Goal: Task Accomplishment & Management: Manage account settings

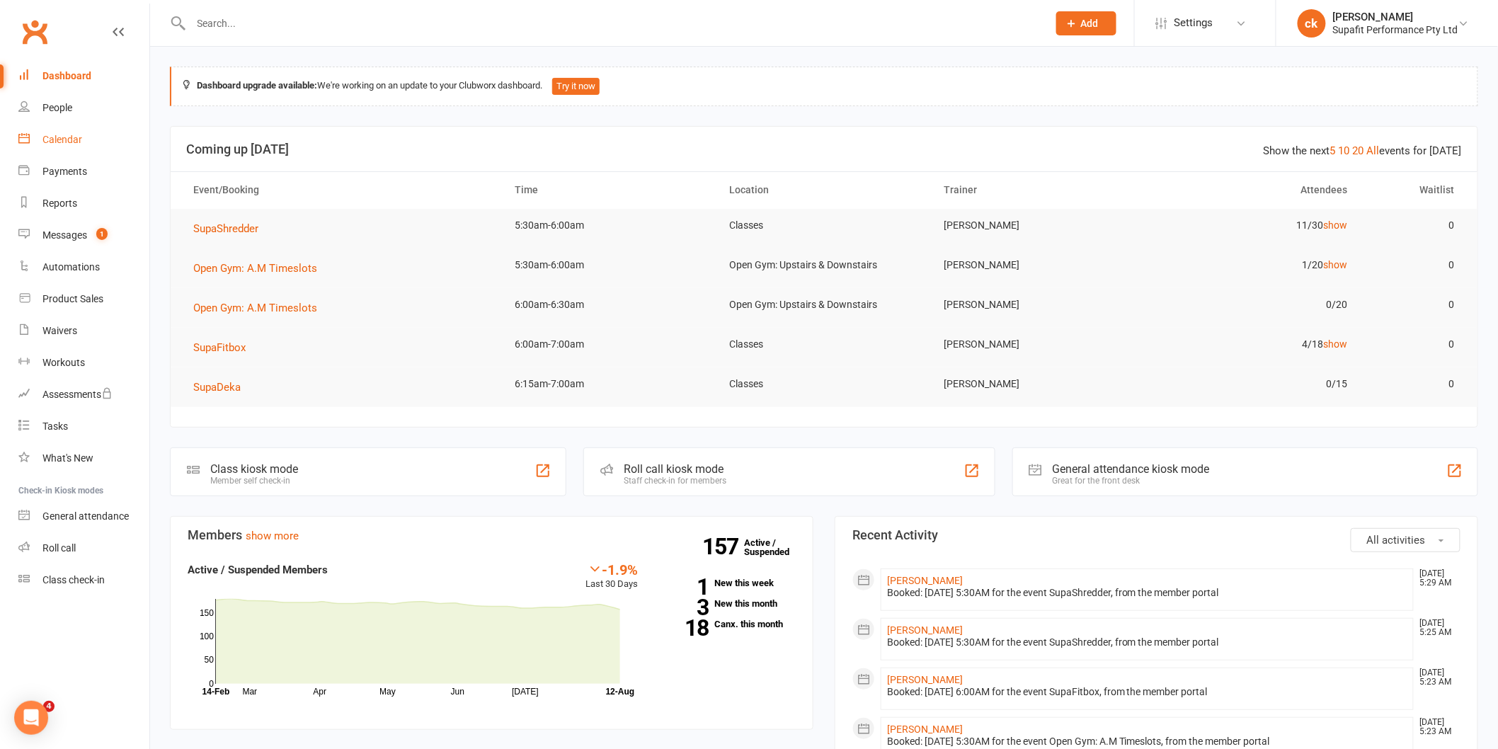
click at [57, 139] on div "Calendar" at bounding box center [62, 139] width 40 height 11
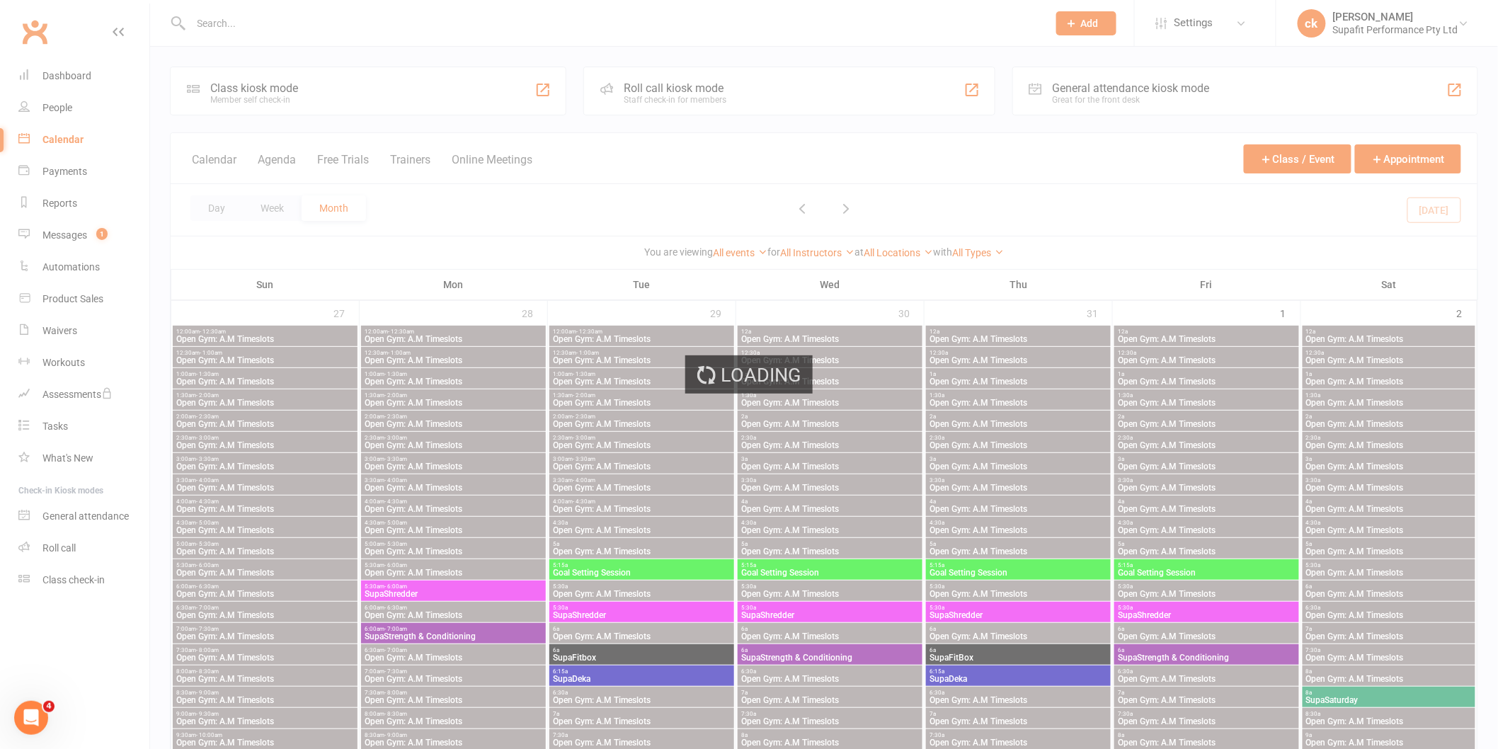
click at [215, 207] on div "Loading" at bounding box center [749, 374] width 1498 height 749
click at [220, 211] on div "Loading" at bounding box center [749, 374] width 1498 height 749
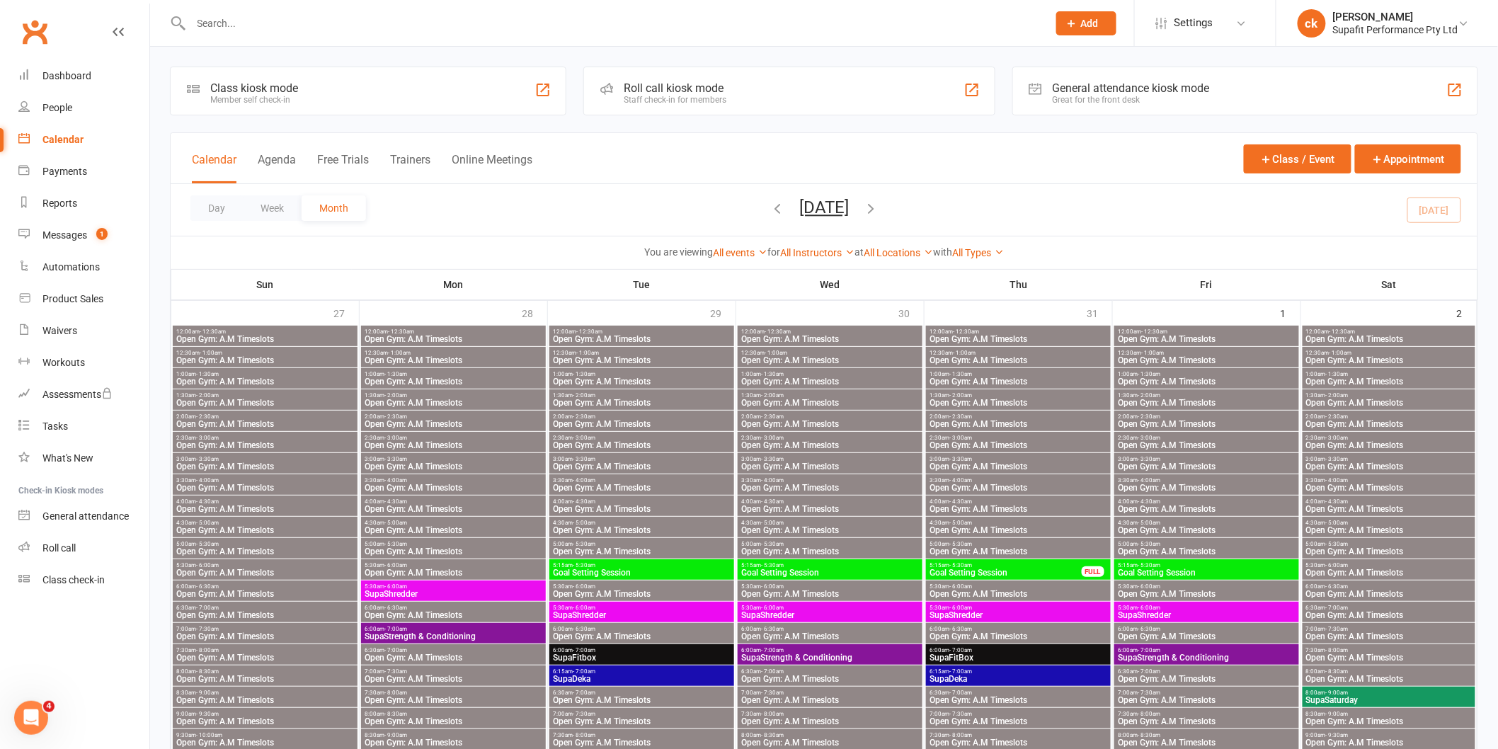
click at [208, 218] on button "Day" at bounding box center [216, 207] width 52 height 25
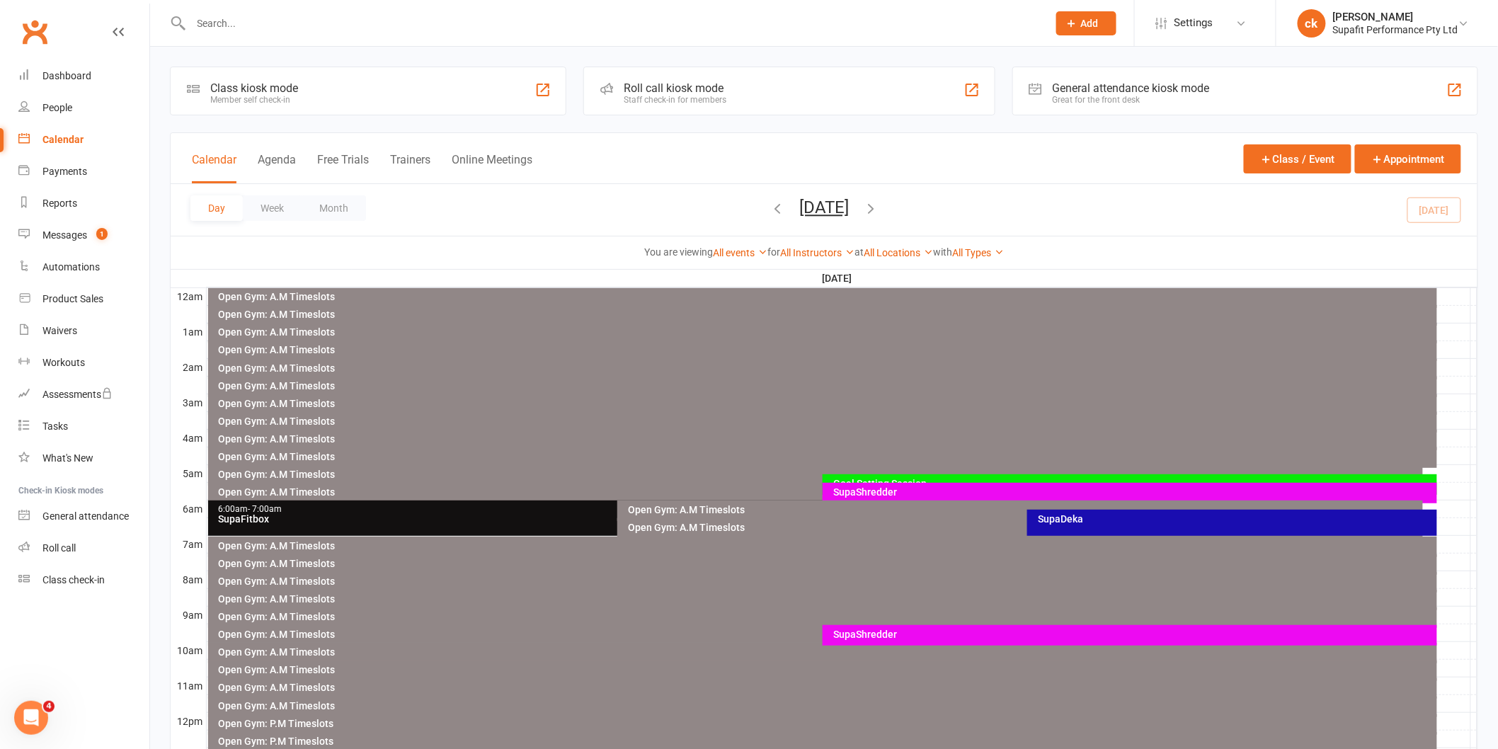
click at [957, 488] on div "SupaShredder" at bounding box center [1133, 492] width 602 height 10
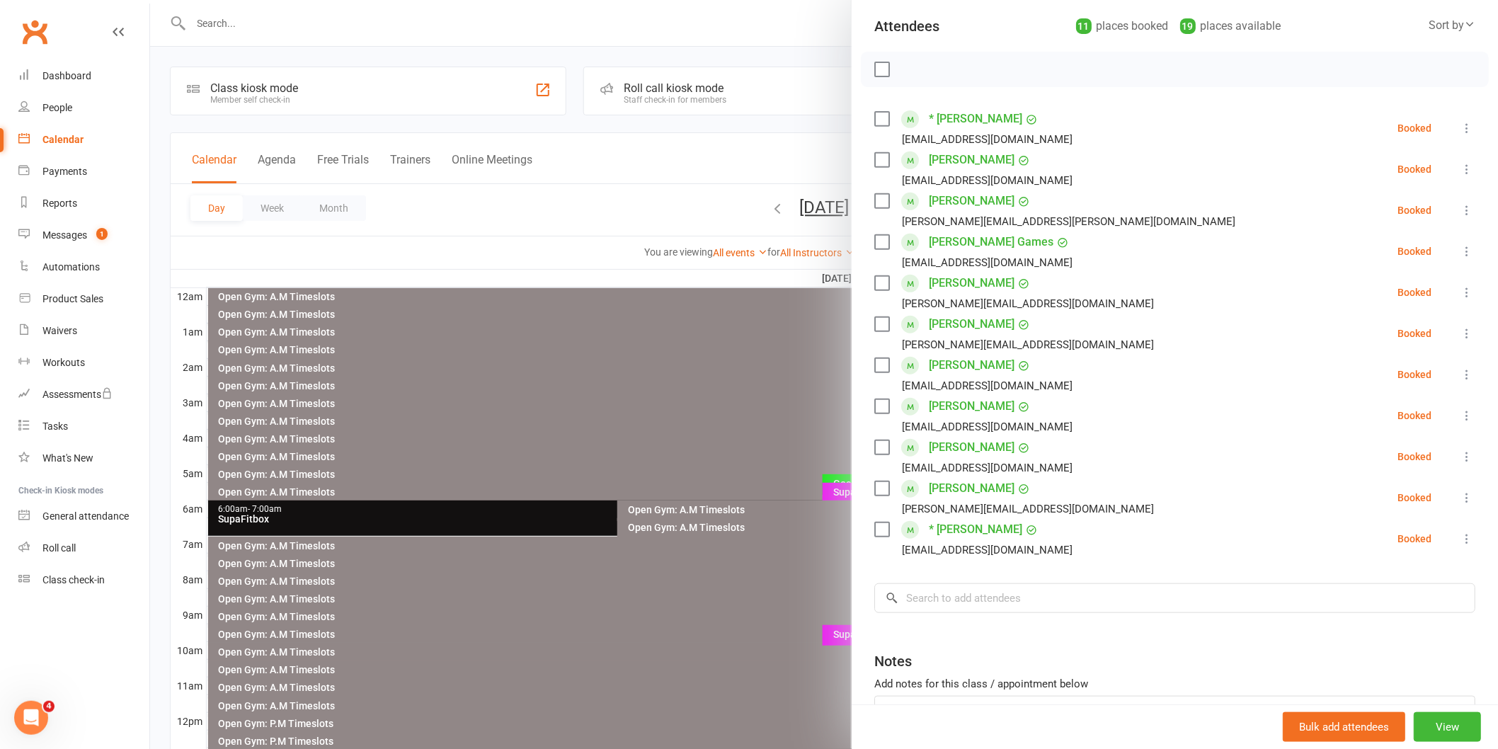
scroll to position [265, 0]
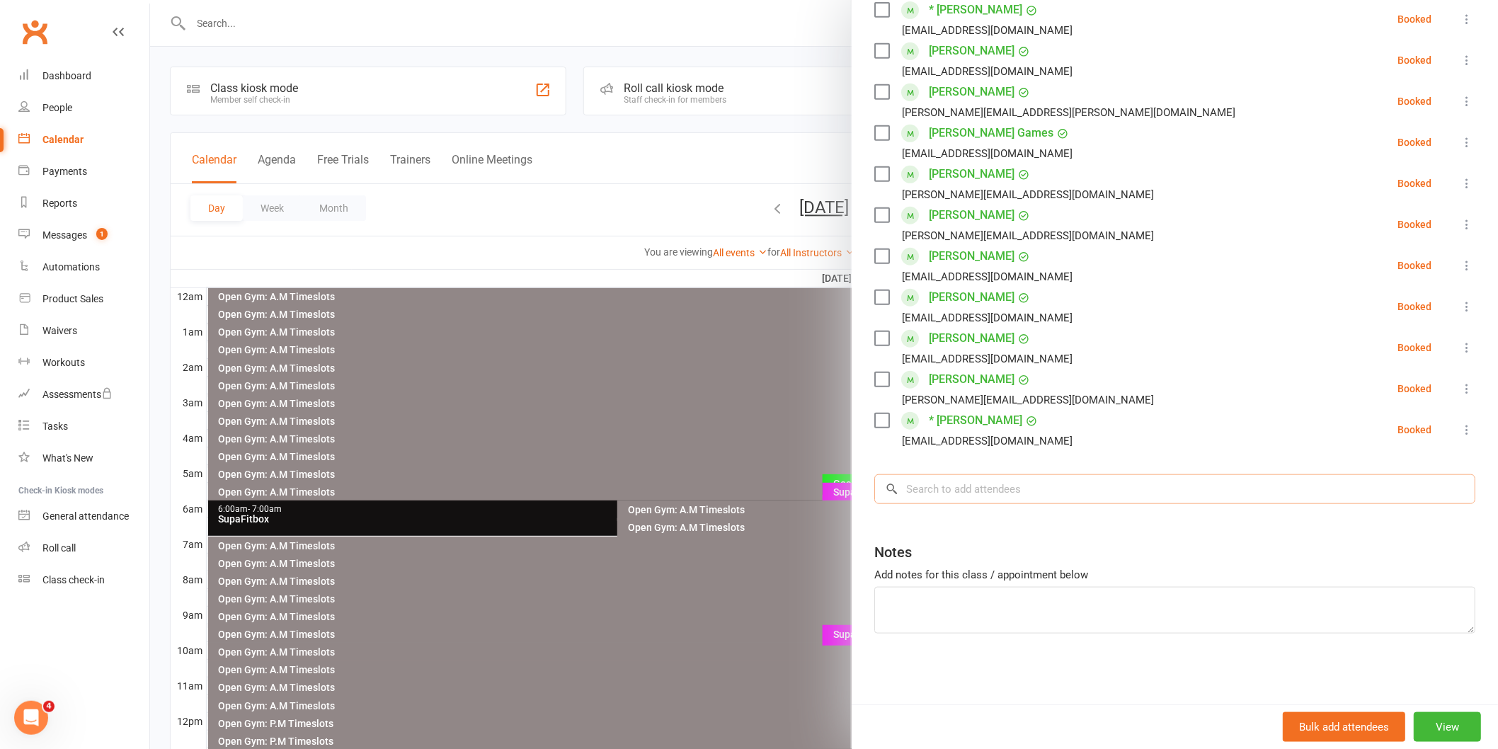
click at [987, 491] on input "search" at bounding box center [1174, 489] width 601 height 30
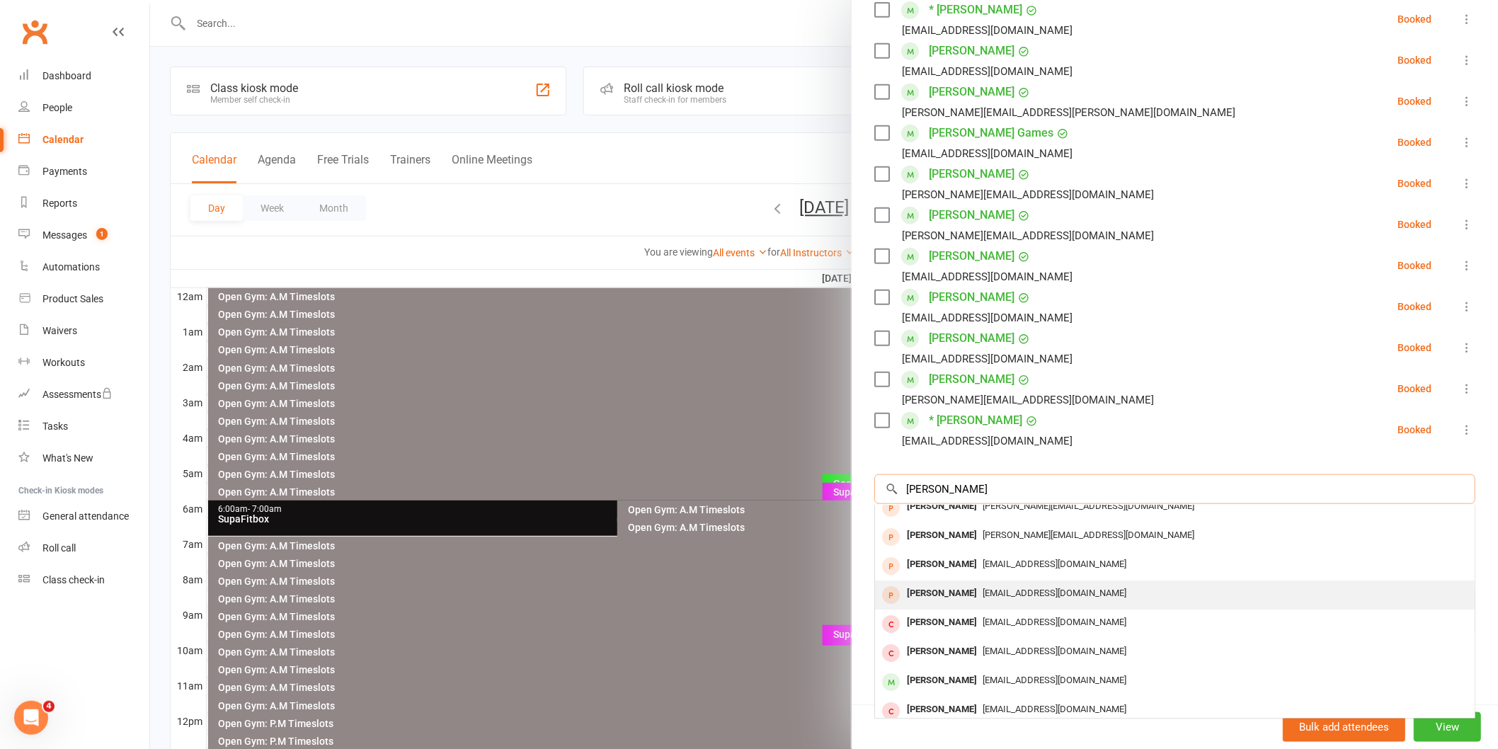
scroll to position [78, 0]
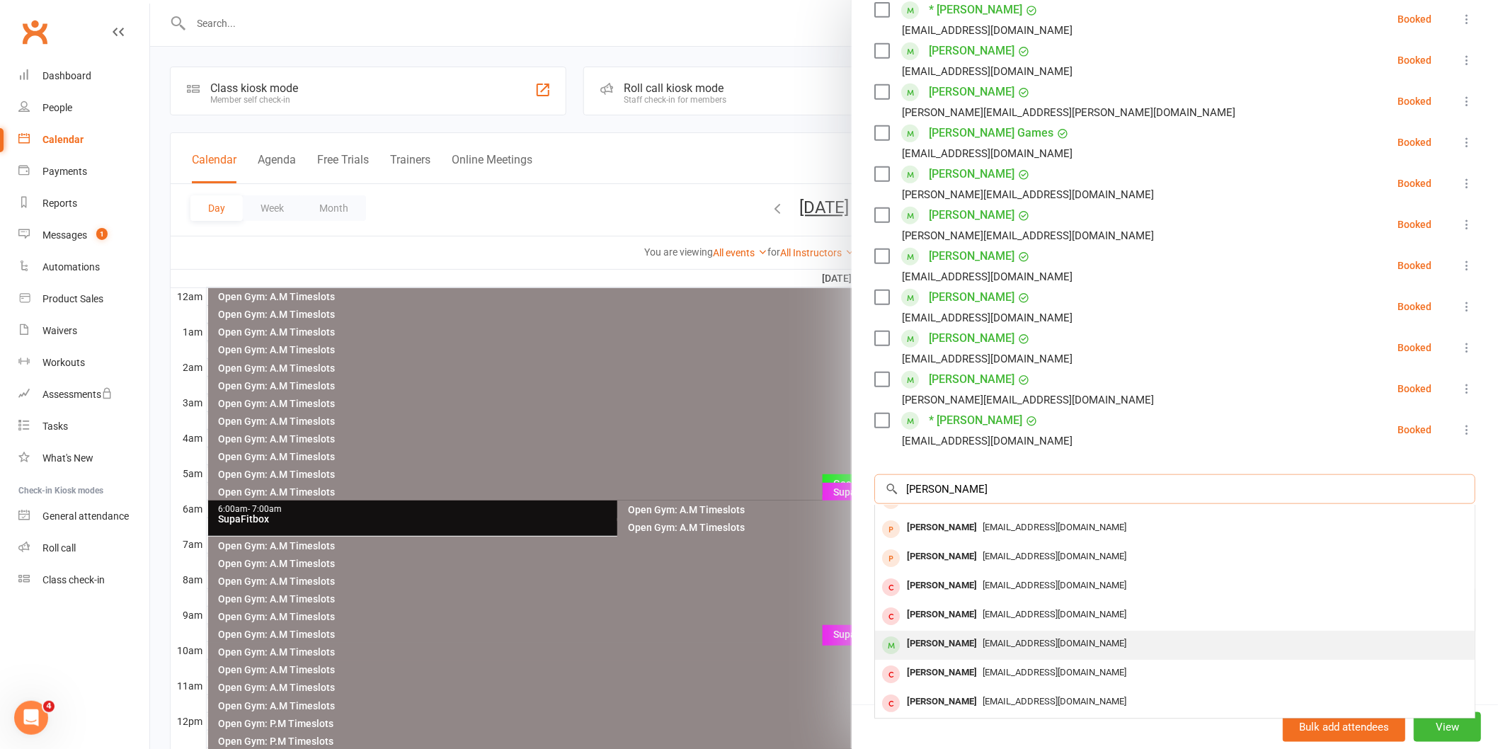
type input "[PERSON_NAME]"
click at [950, 641] on div "[PERSON_NAME]" at bounding box center [941, 643] width 81 height 21
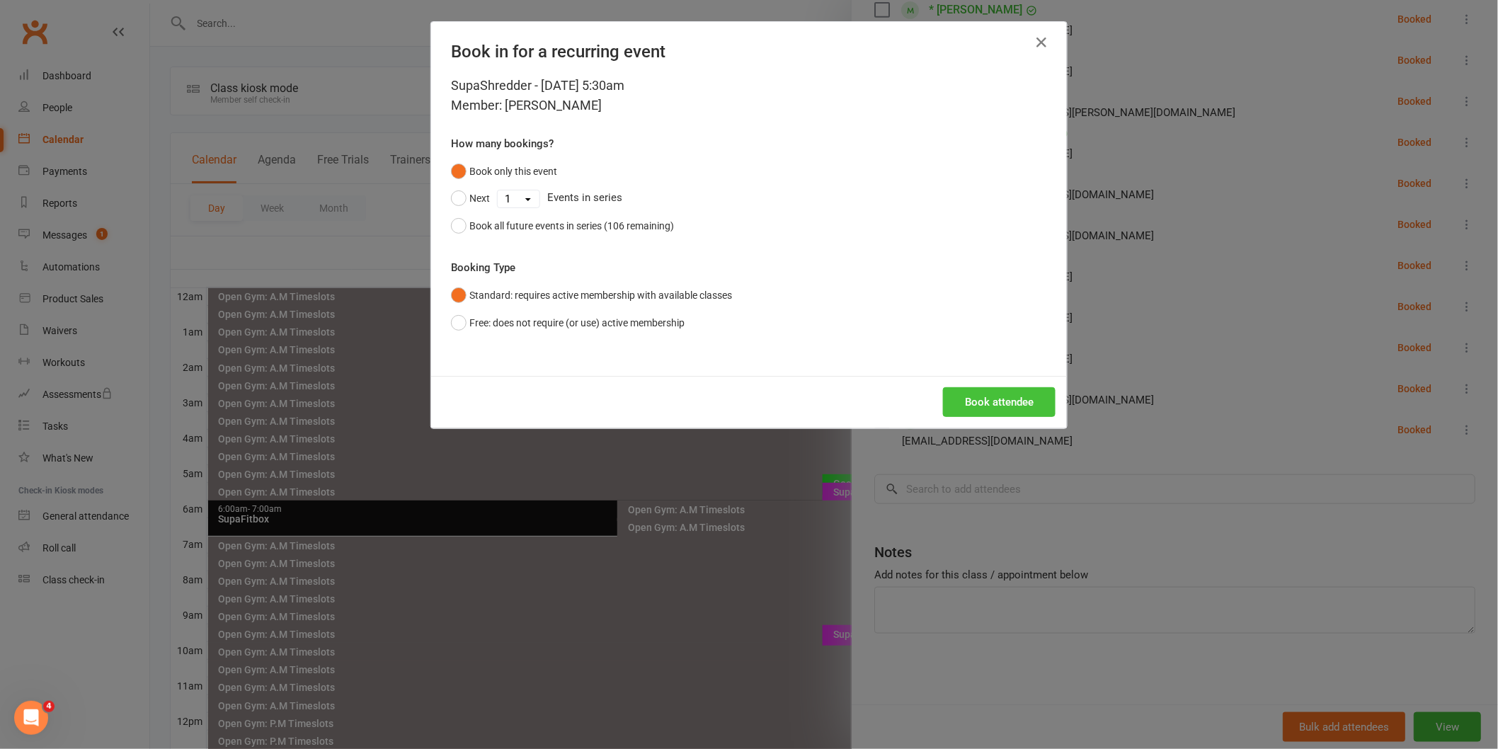
click at [963, 401] on button "Book attendee" at bounding box center [999, 402] width 113 height 30
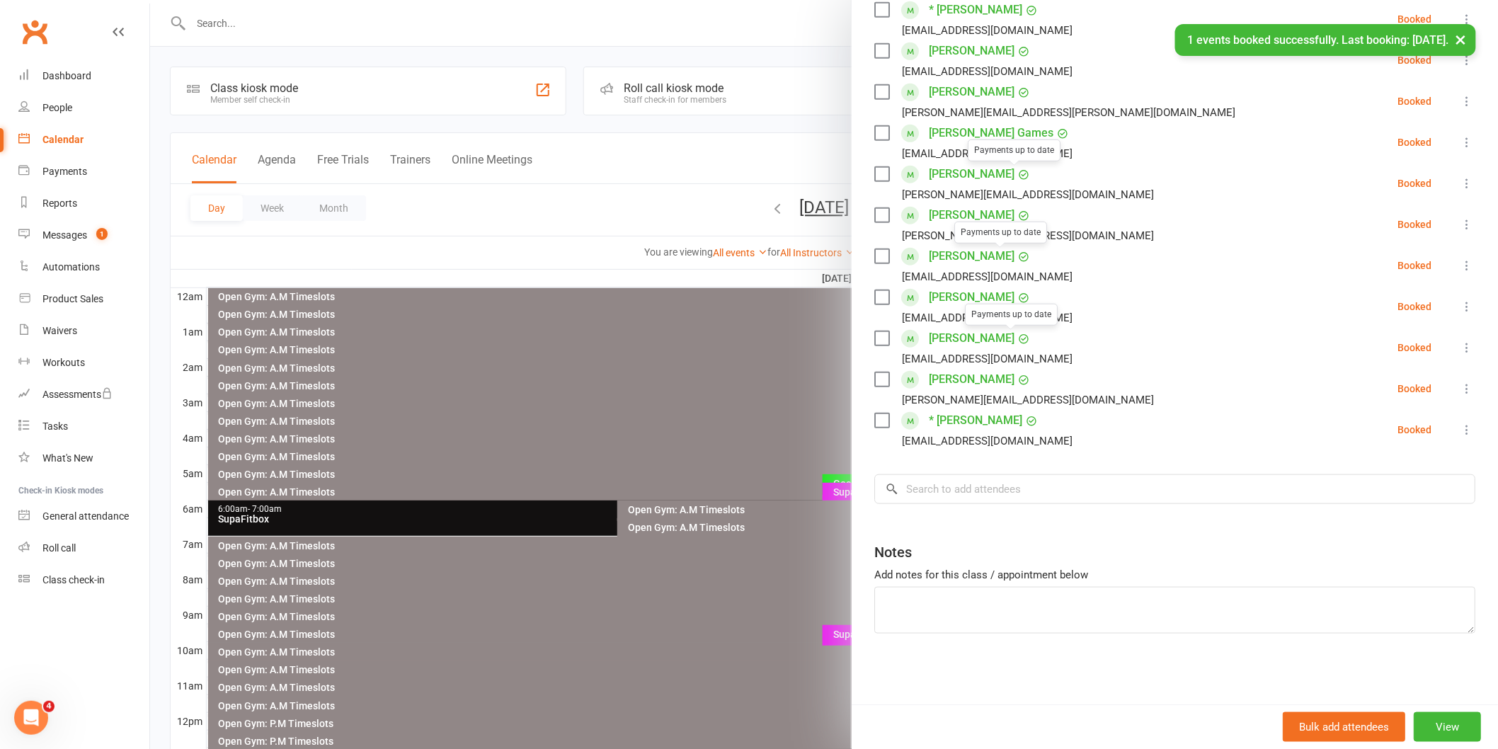
scroll to position [0, 0]
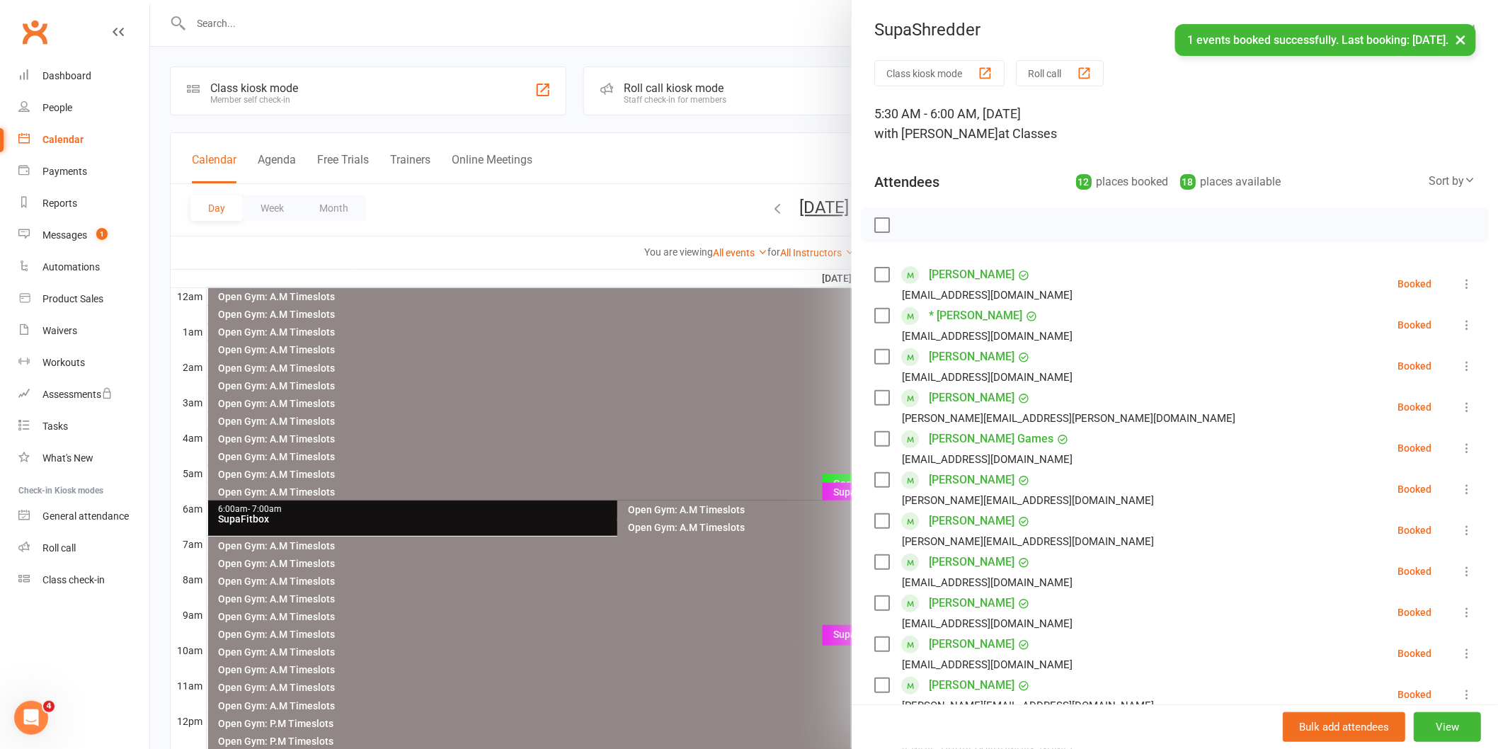
click at [876, 225] on label at bounding box center [881, 225] width 14 height 14
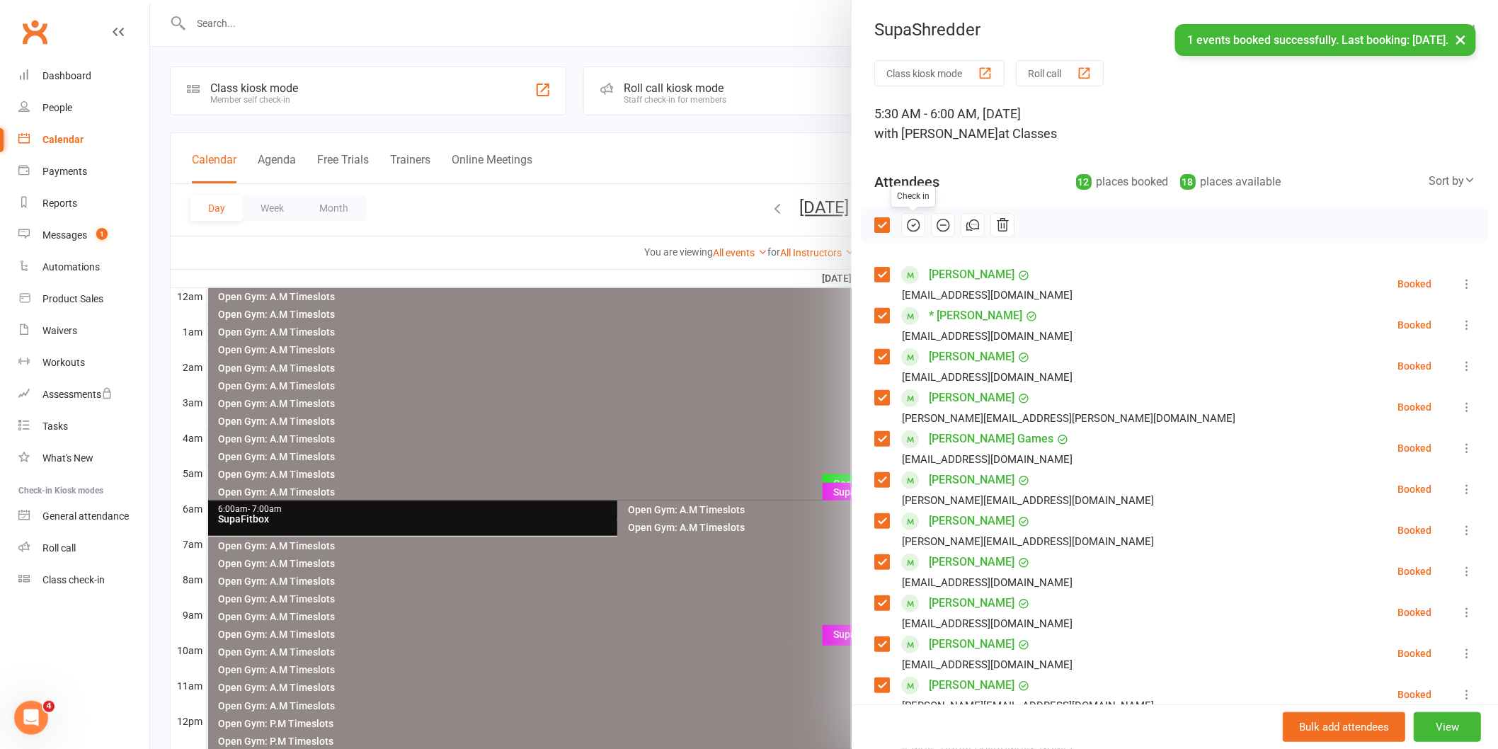
click at [914, 224] on icon "button" at bounding box center [913, 225] width 12 height 12
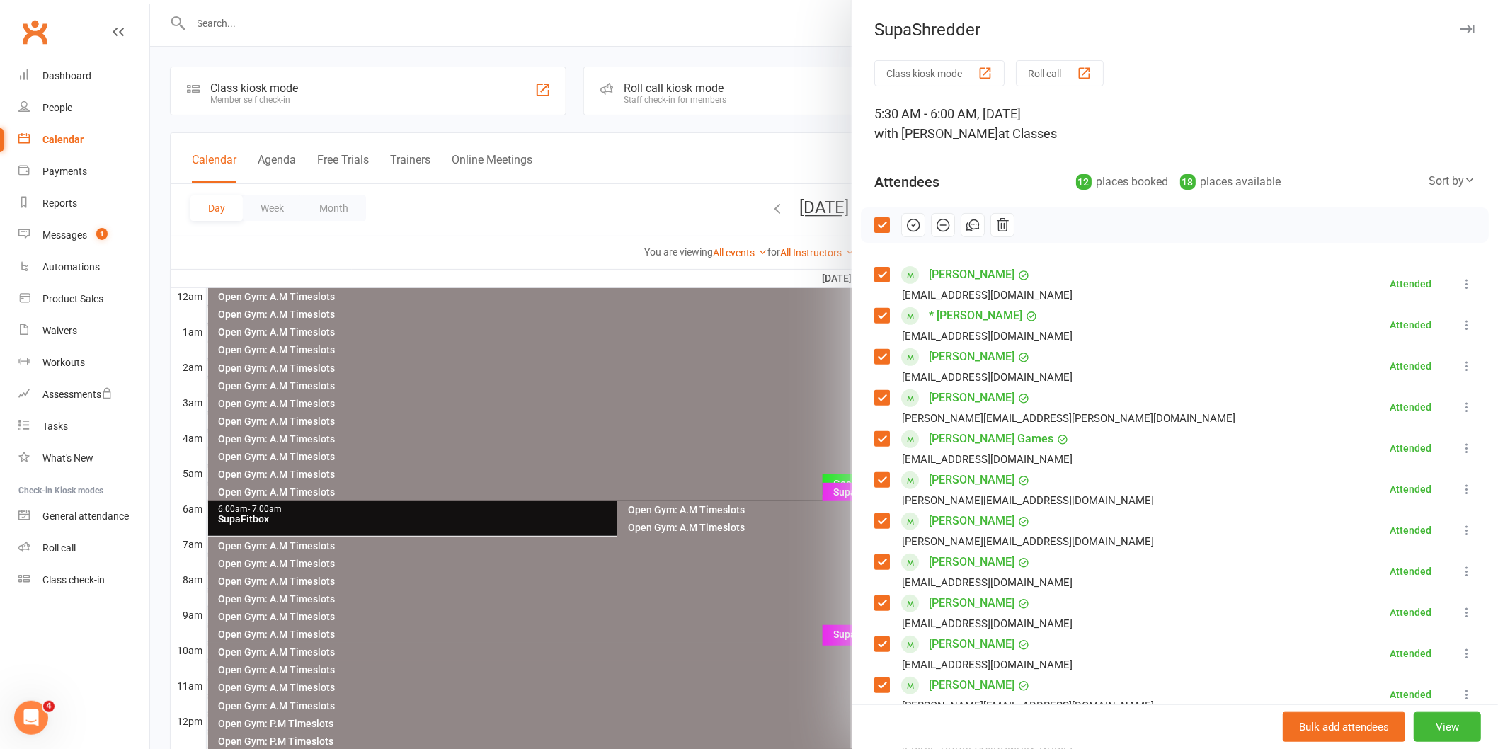
click at [634, 200] on div at bounding box center [824, 374] width 1348 height 749
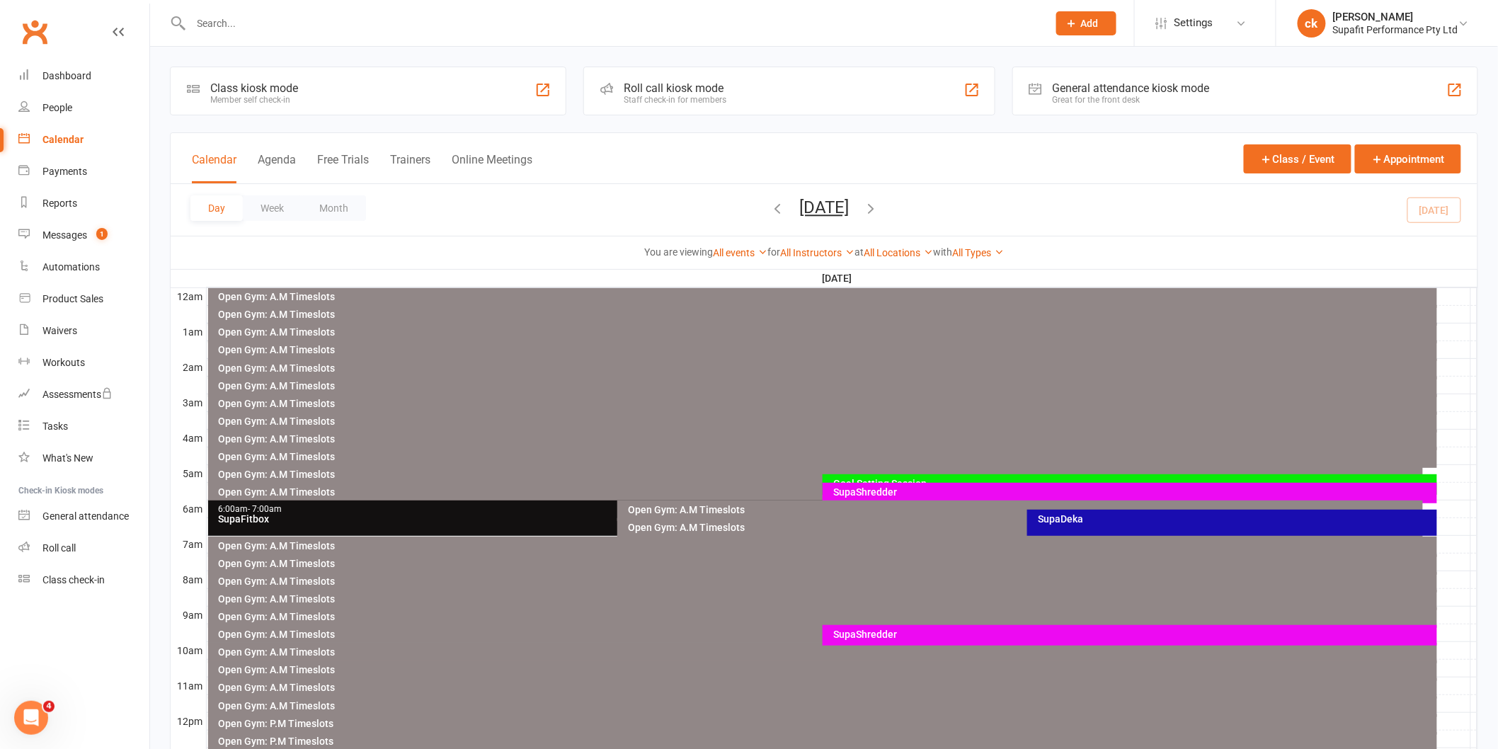
click at [1062, 524] on div "SupaDeka" at bounding box center [1235, 519] width 397 height 10
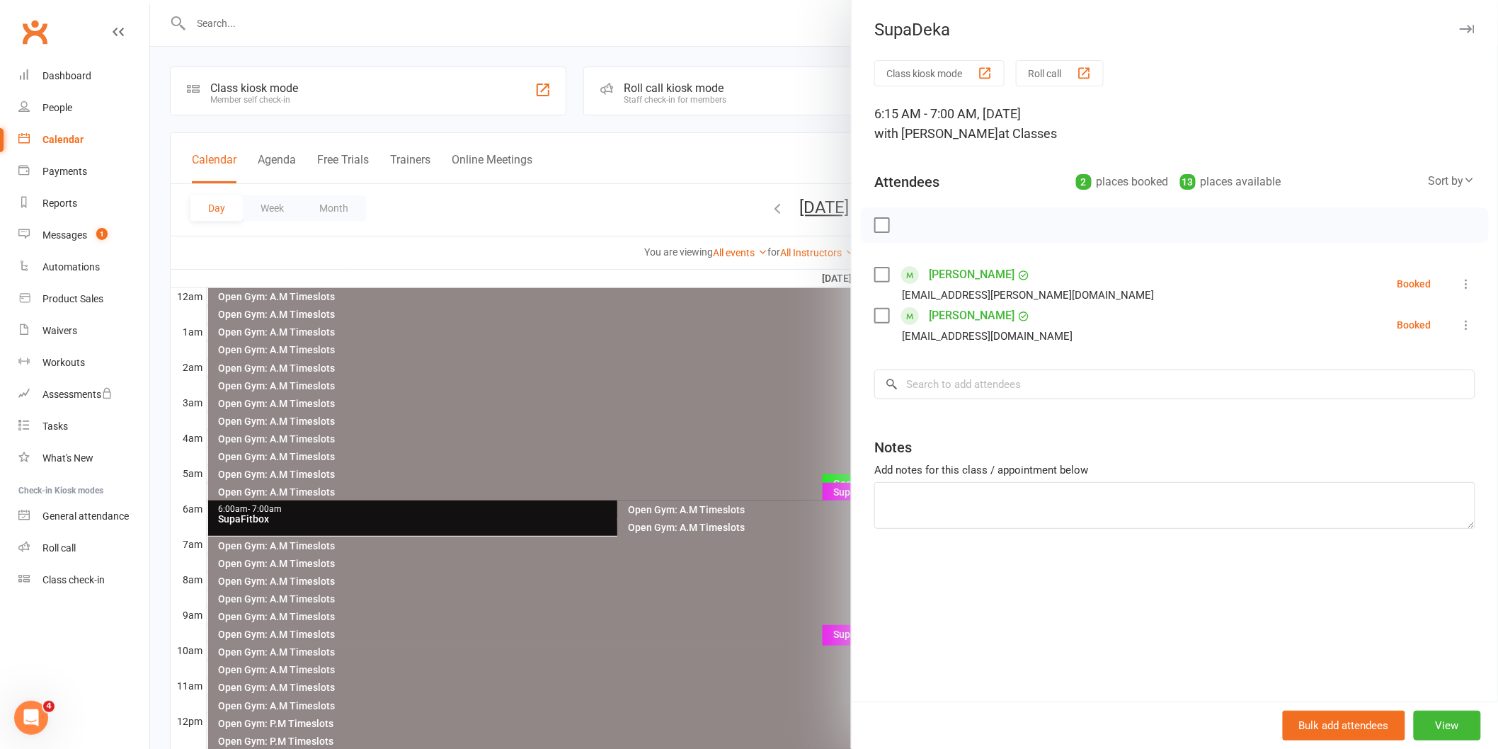
click at [655, 384] on div at bounding box center [824, 374] width 1348 height 749
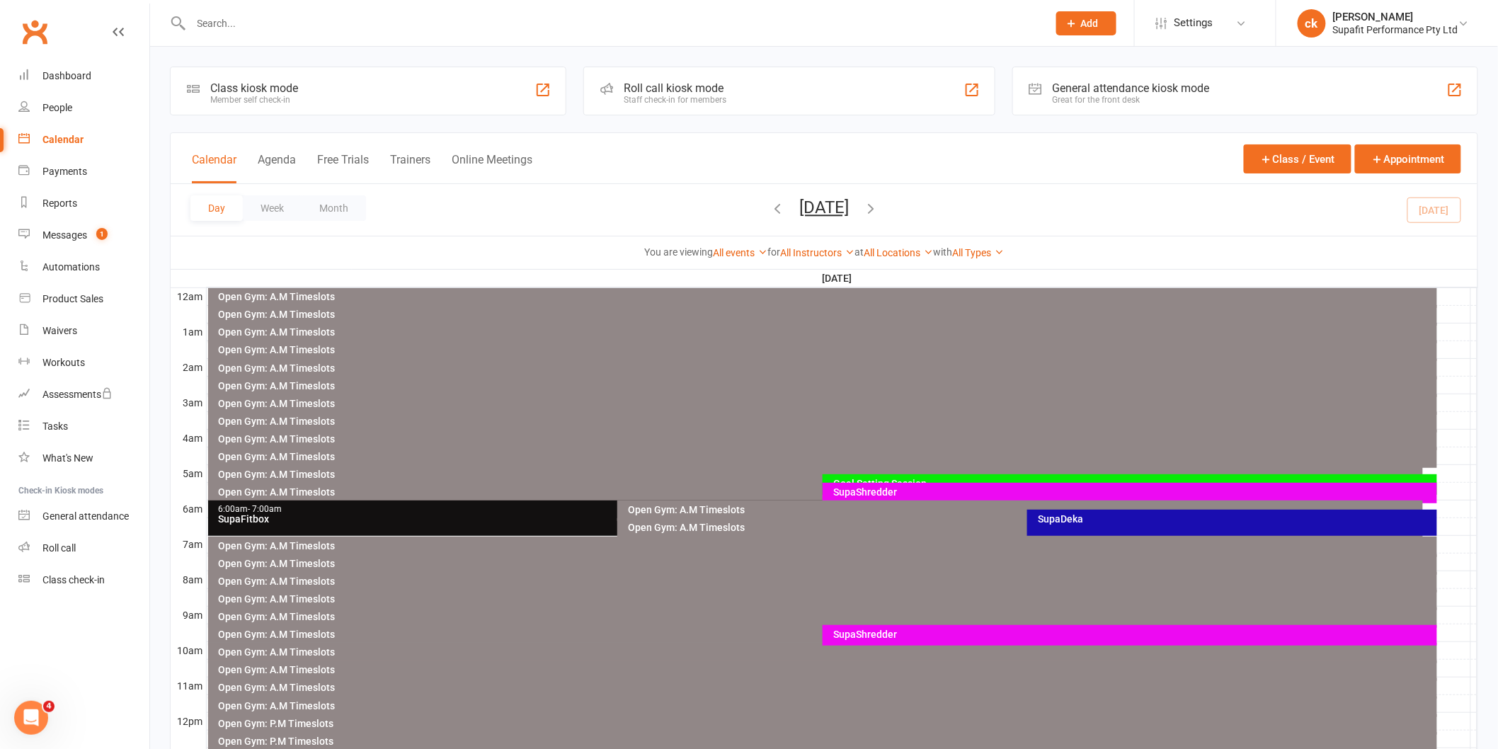
click at [492, 521] on div "SupaFitbox" at bounding box center [614, 519] width 793 height 10
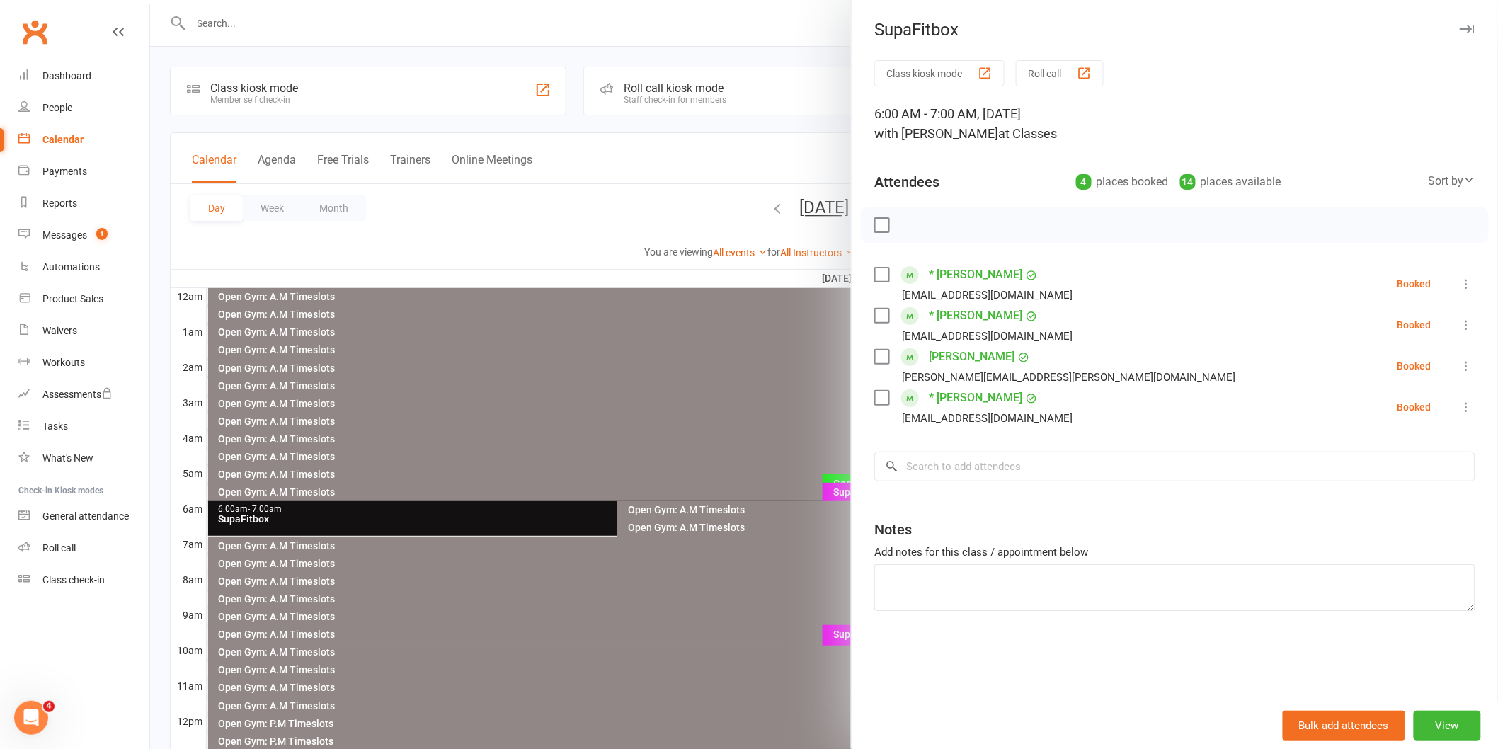
click at [560, 434] on div at bounding box center [824, 374] width 1348 height 749
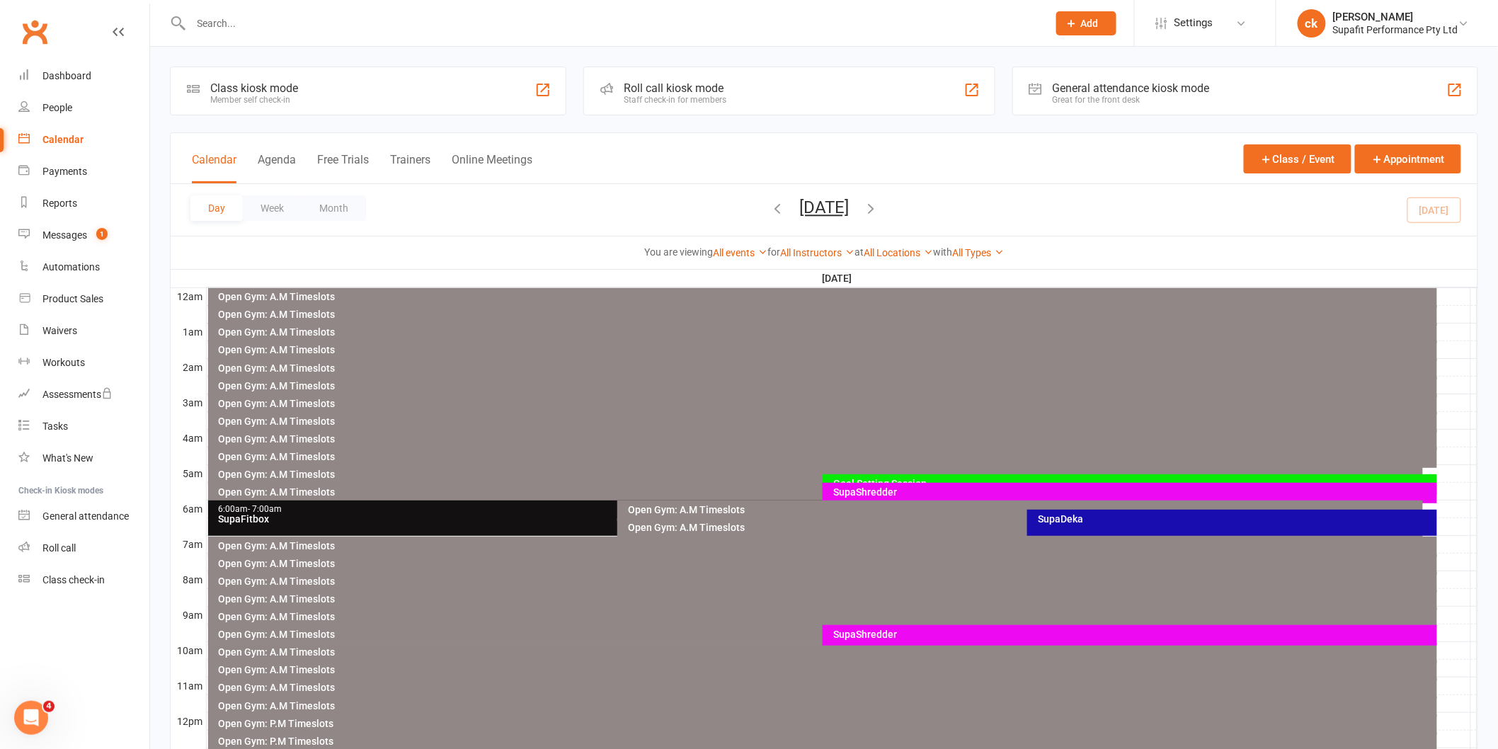
click at [1048, 522] on div "SupaDeka" at bounding box center [1235, 519] width 397 height 10
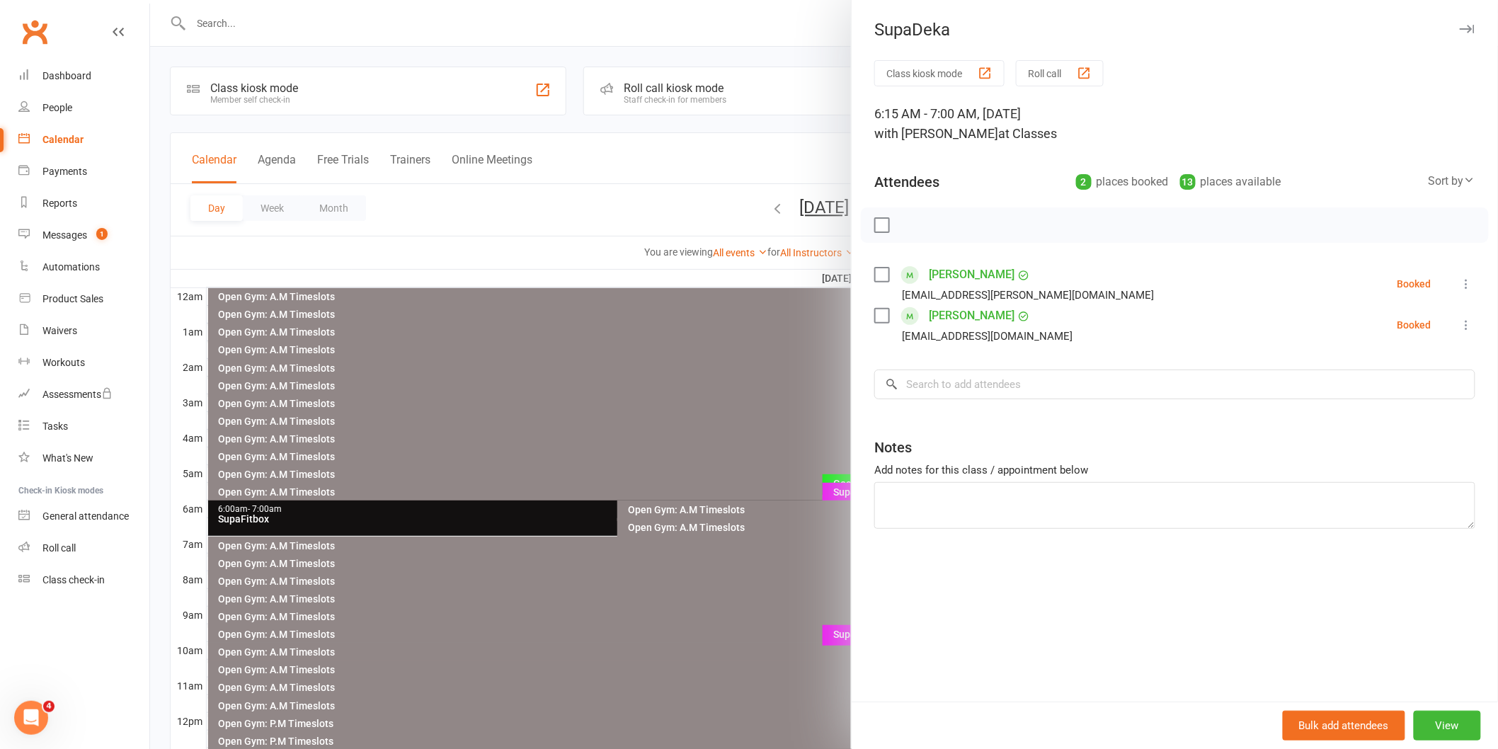
click at [733, 408] on div at bounding box center [824, 374] width 1348 height 749
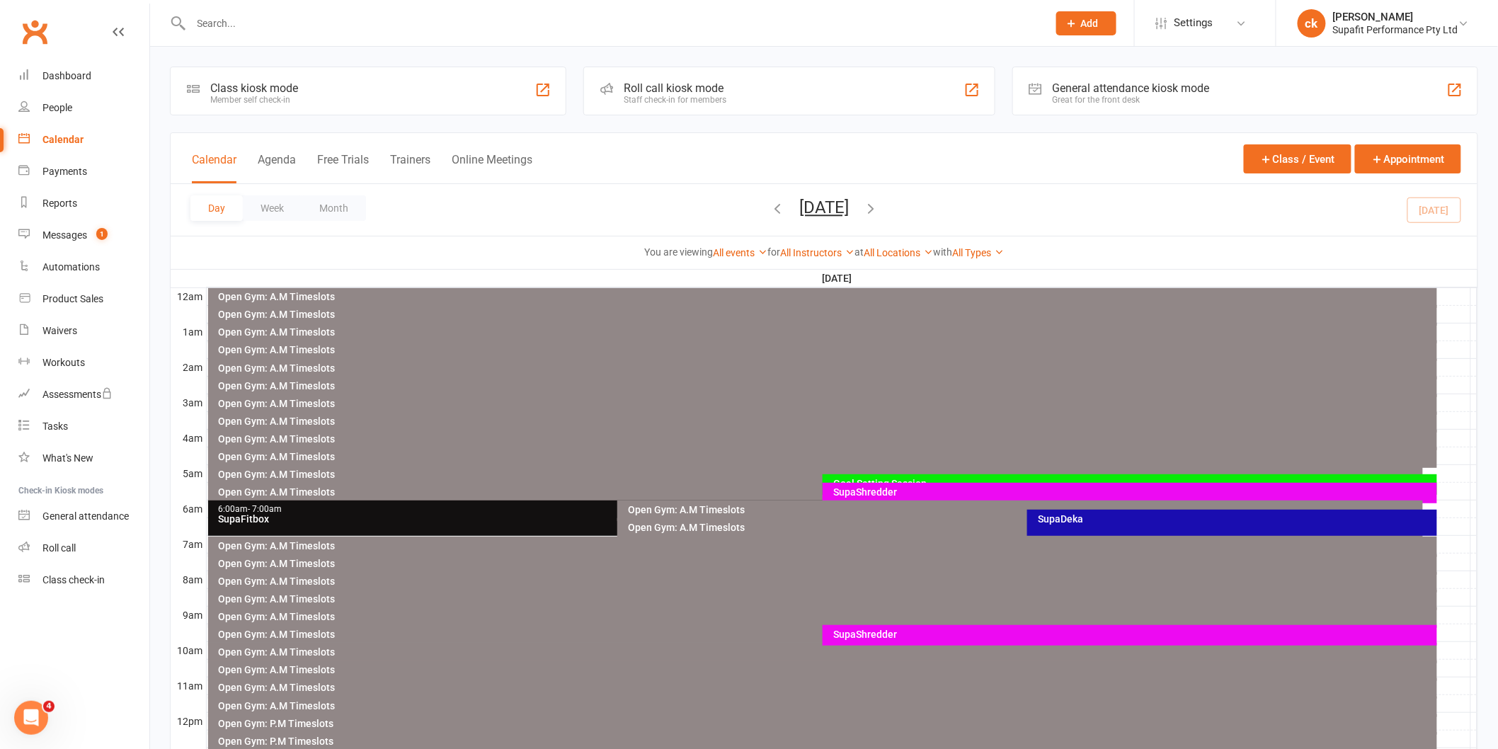
click at [1065, 520] on div "SupaDeka" at bounding box center [1235, 519] width 397 height 10
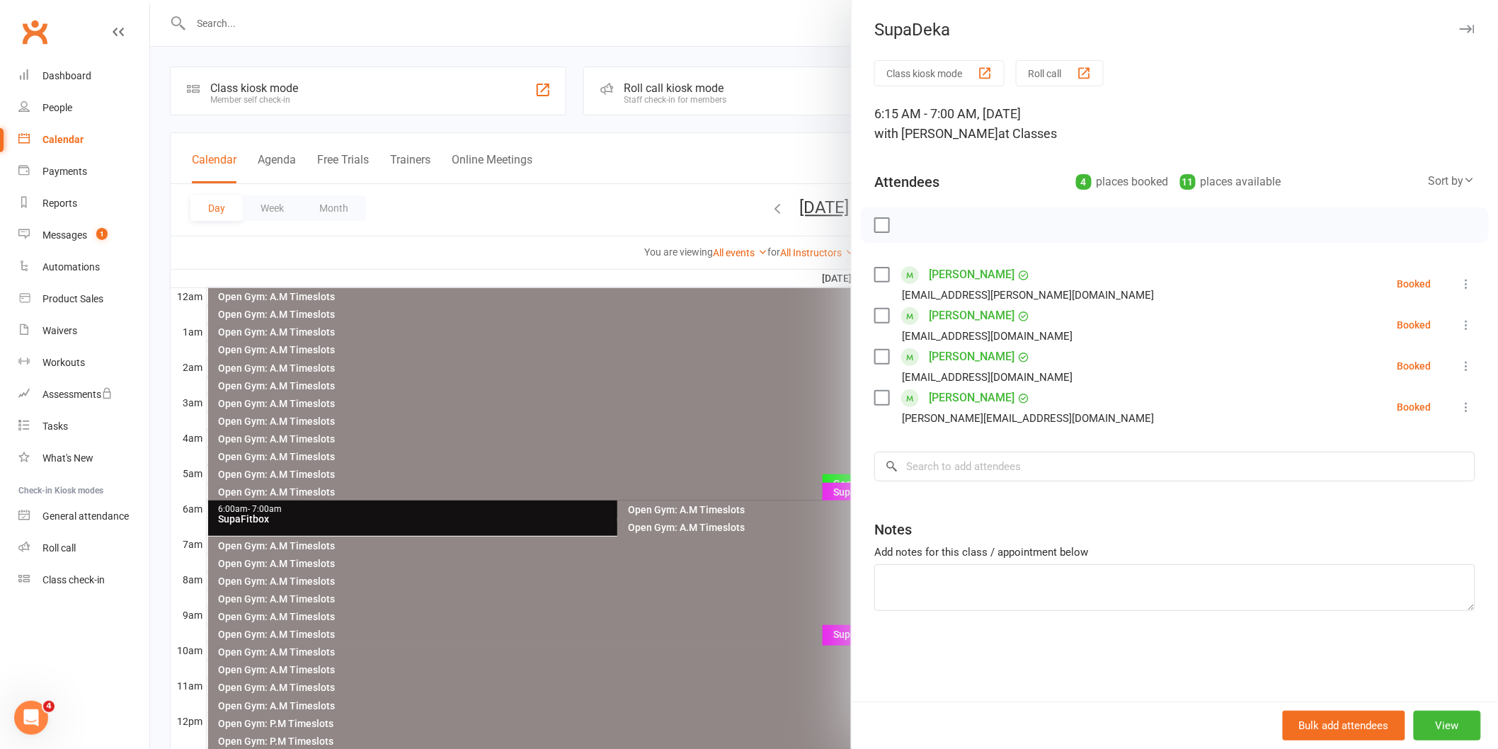
click at [461, 520] on div at bounding box center [824, 374] width 1348 height 749
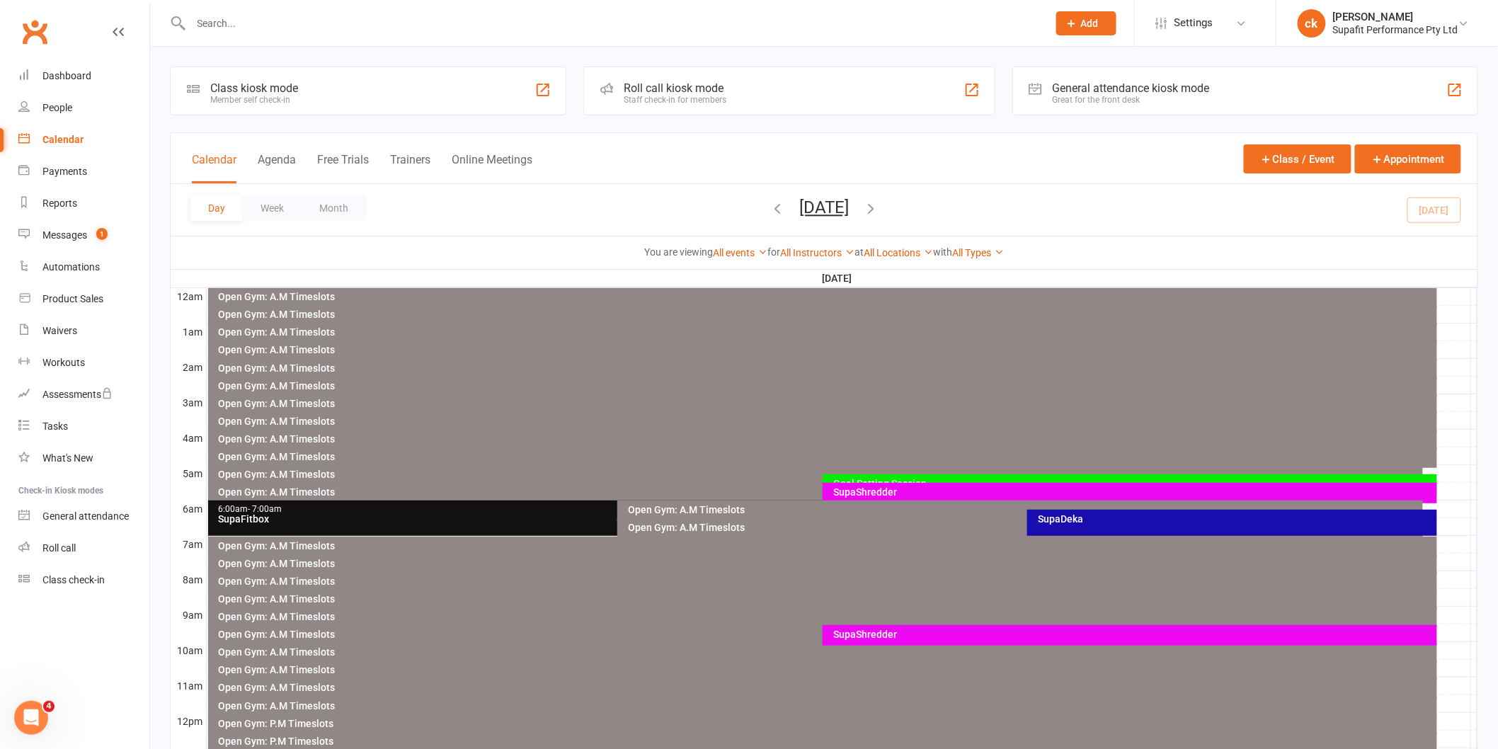
click at [460, 520] on div "SupaFitbox" at bounding box center [614, 519] width 793 height 10
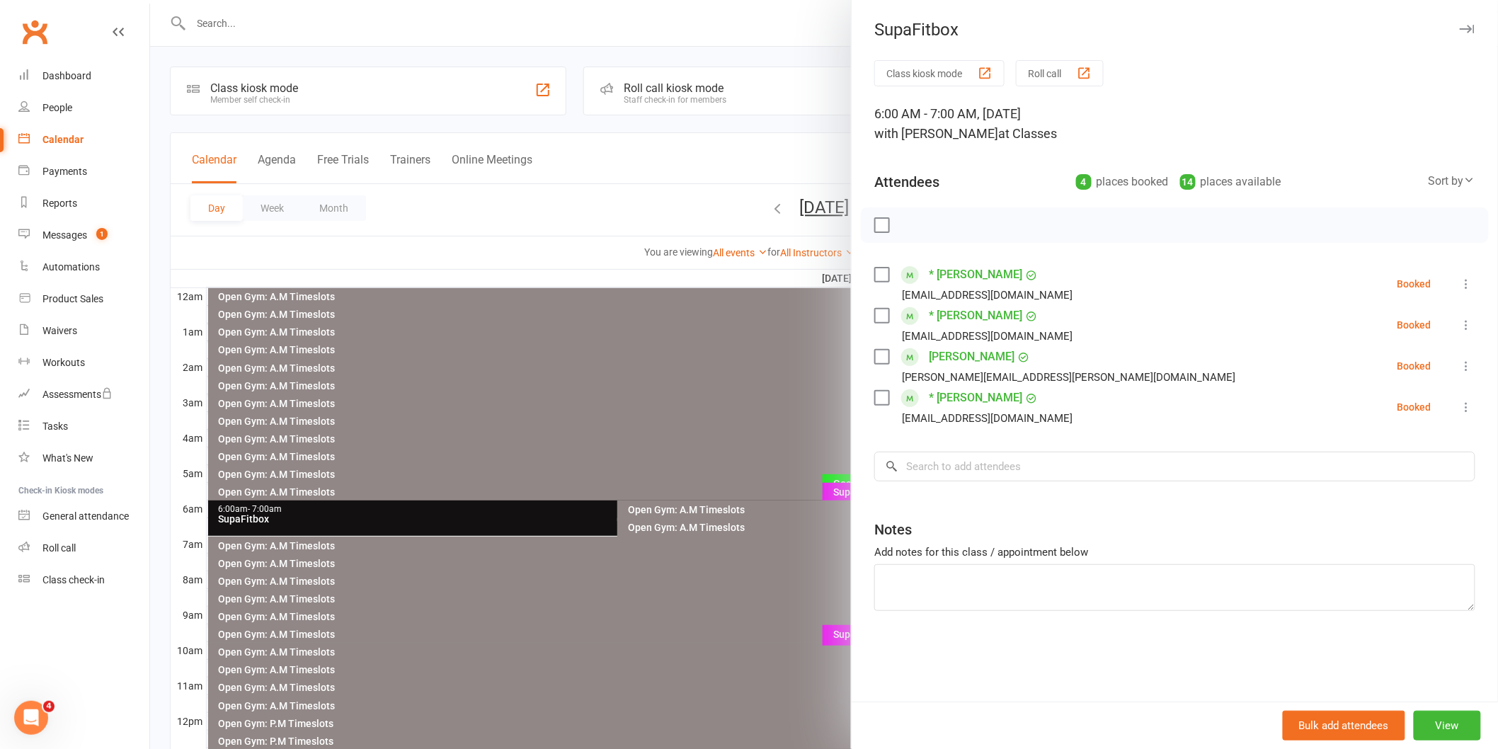
click at [875, 218] on label at bounding box center [881, 225] width 14 height 14
click at [907, 224] on icon "button" at bounding box center [913, 225] width 16 height 16
click at [582, 416] on div at bounding box center [824, 374] width 1348 height 749
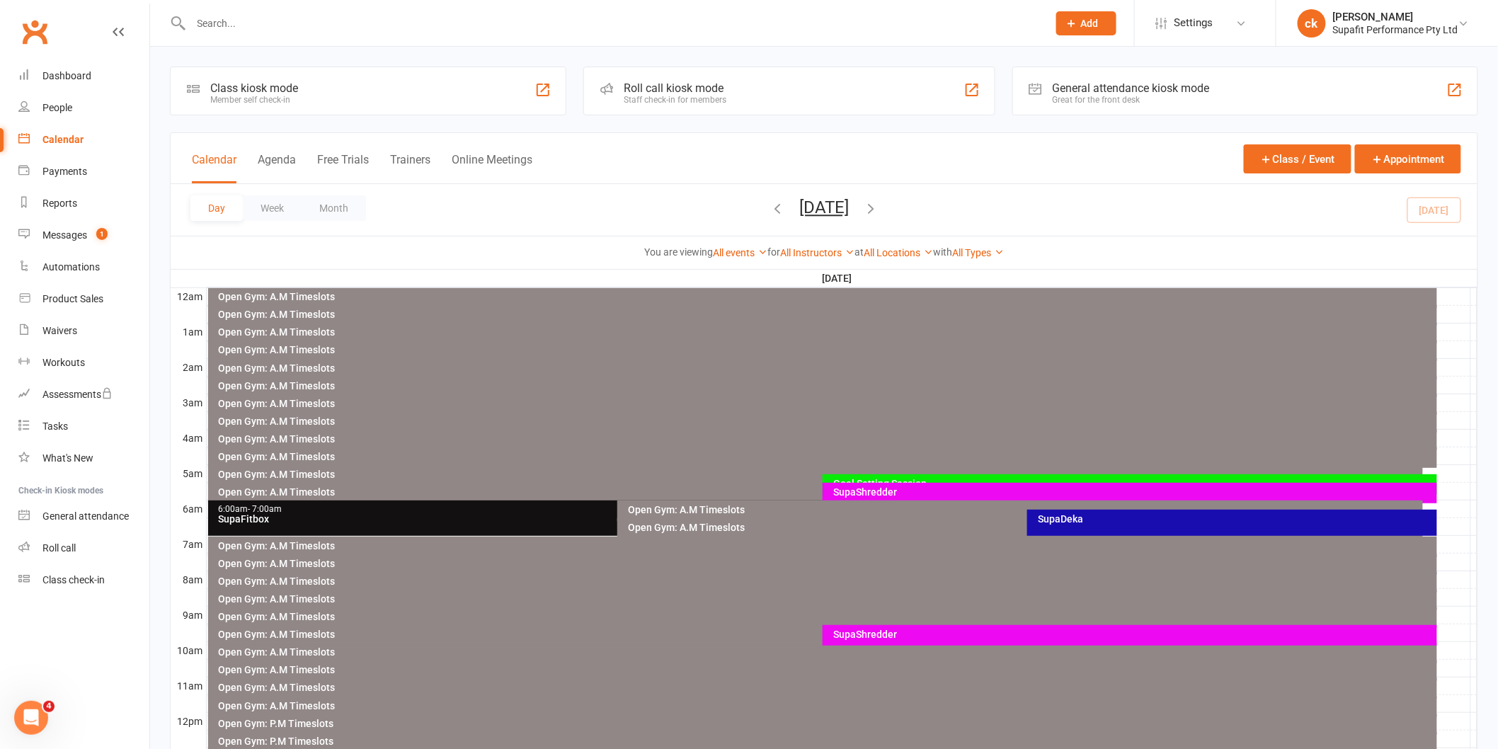
click at [1090, 520] on div "SupaDeka" at bounding box center [1235, 519] width 397 height 10
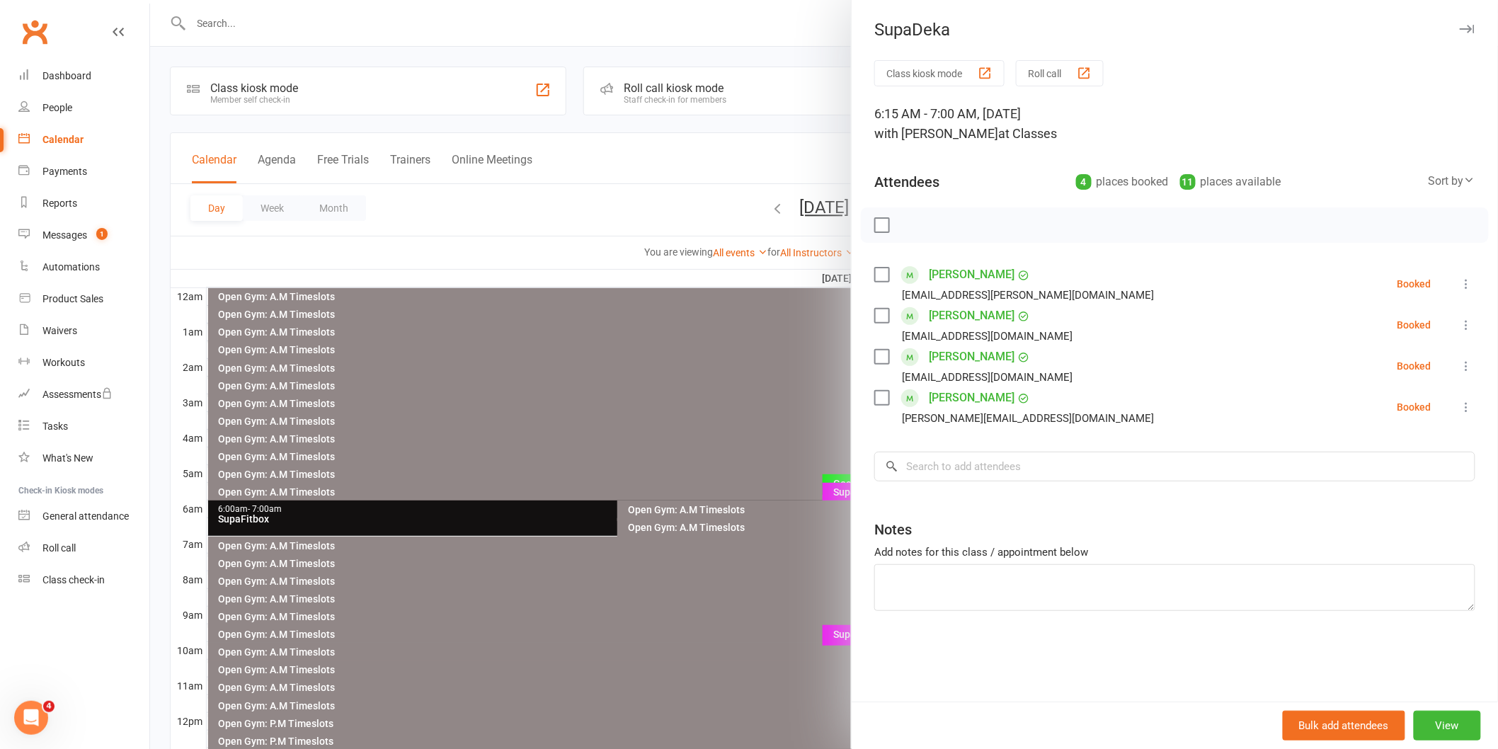
click at [689, 430] on div at bounding box center [824, 374] width 1348 height 749
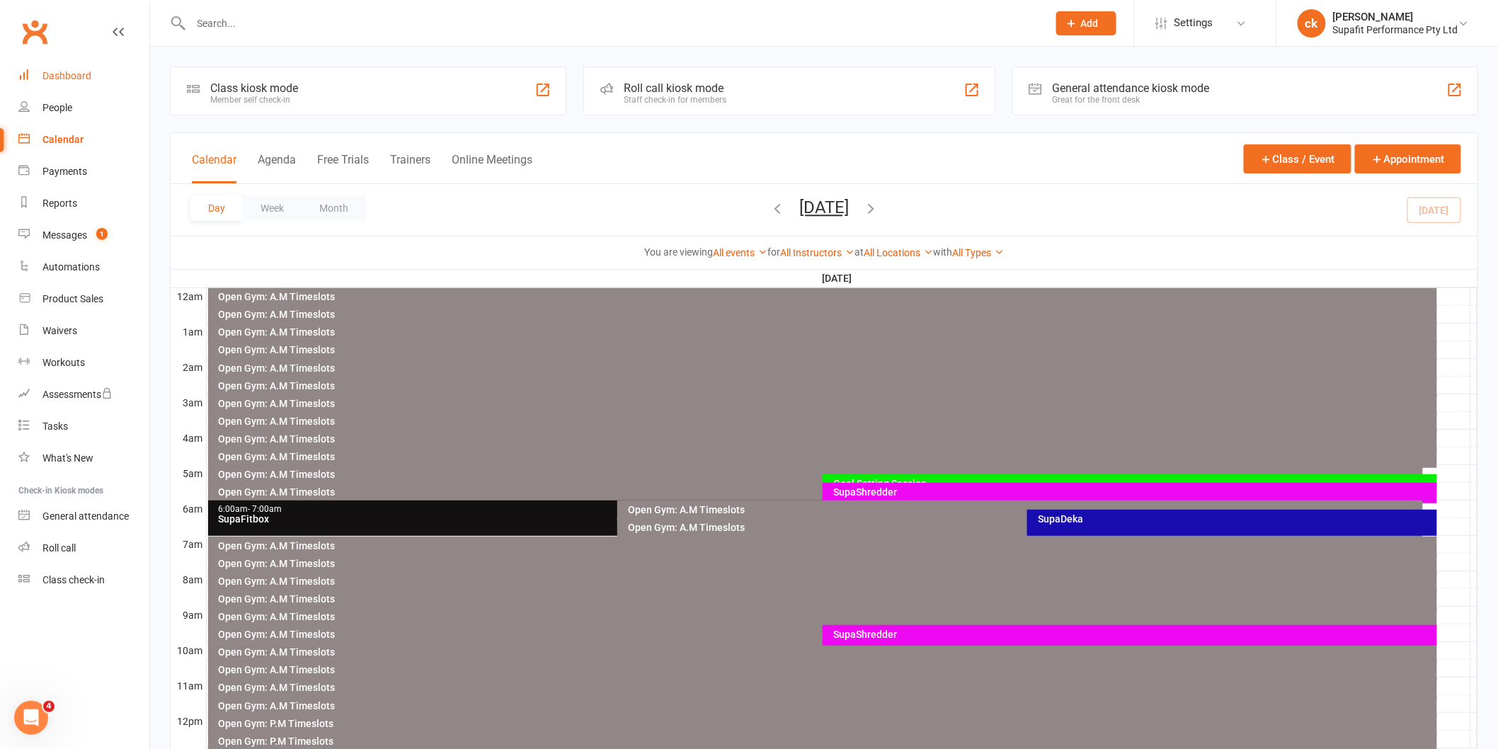
click at [76, 79] on div "Dashboard" at bounding box center [66, 75] width 49 height 11
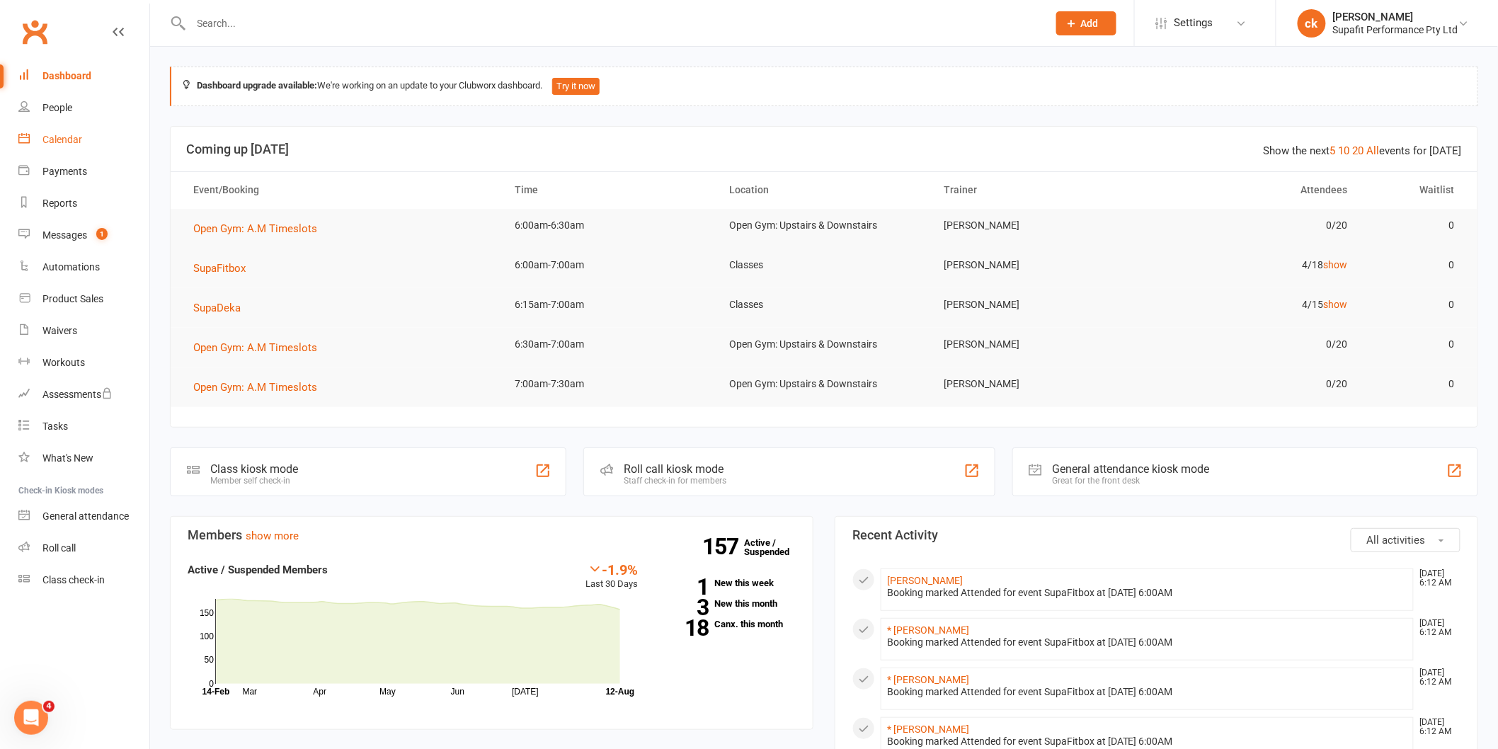
click at [81, 143] on div "Calendar" at bounding box center [62, 139] width 40 height 11
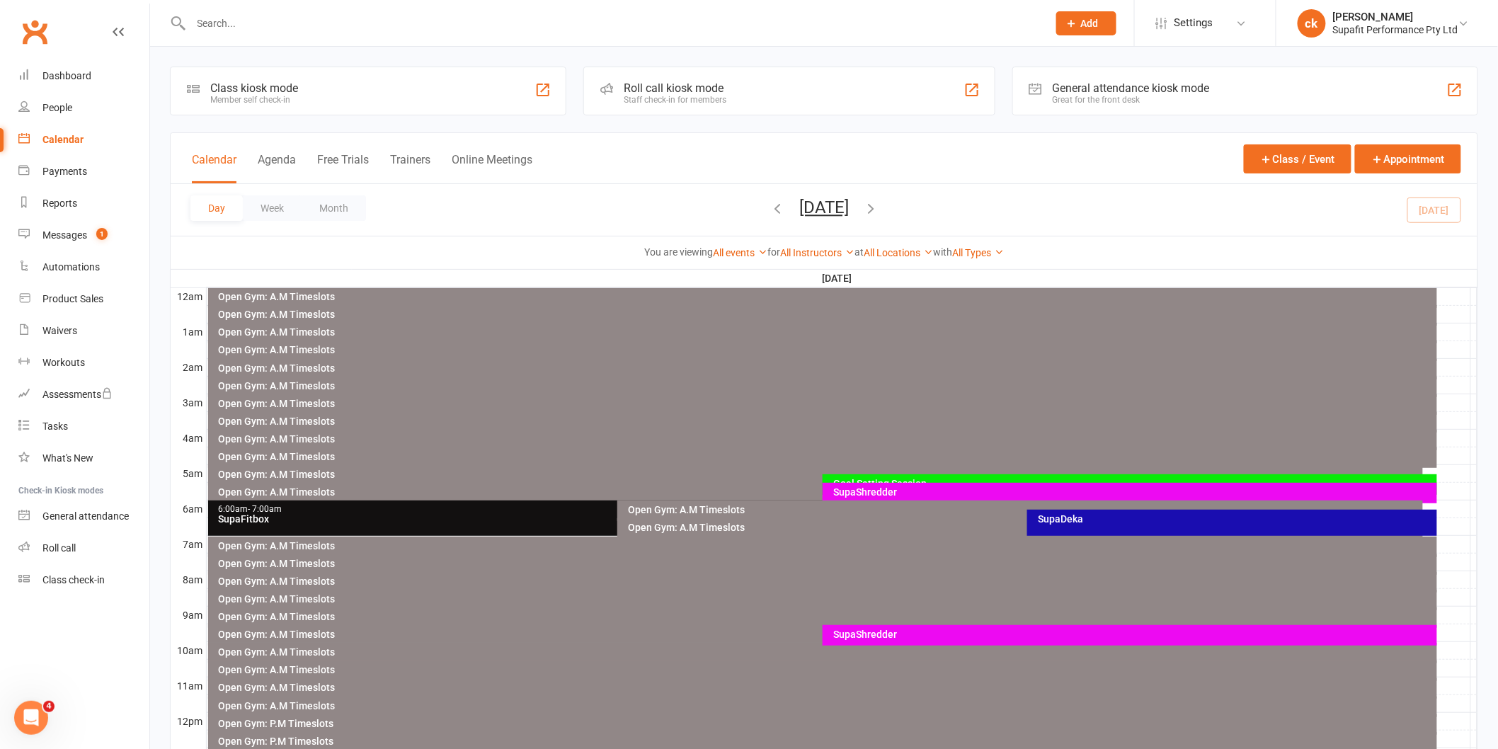
click at [1046, 522] on div "SupaDeka" at bounding box center [1235, 519] width 397 height 10
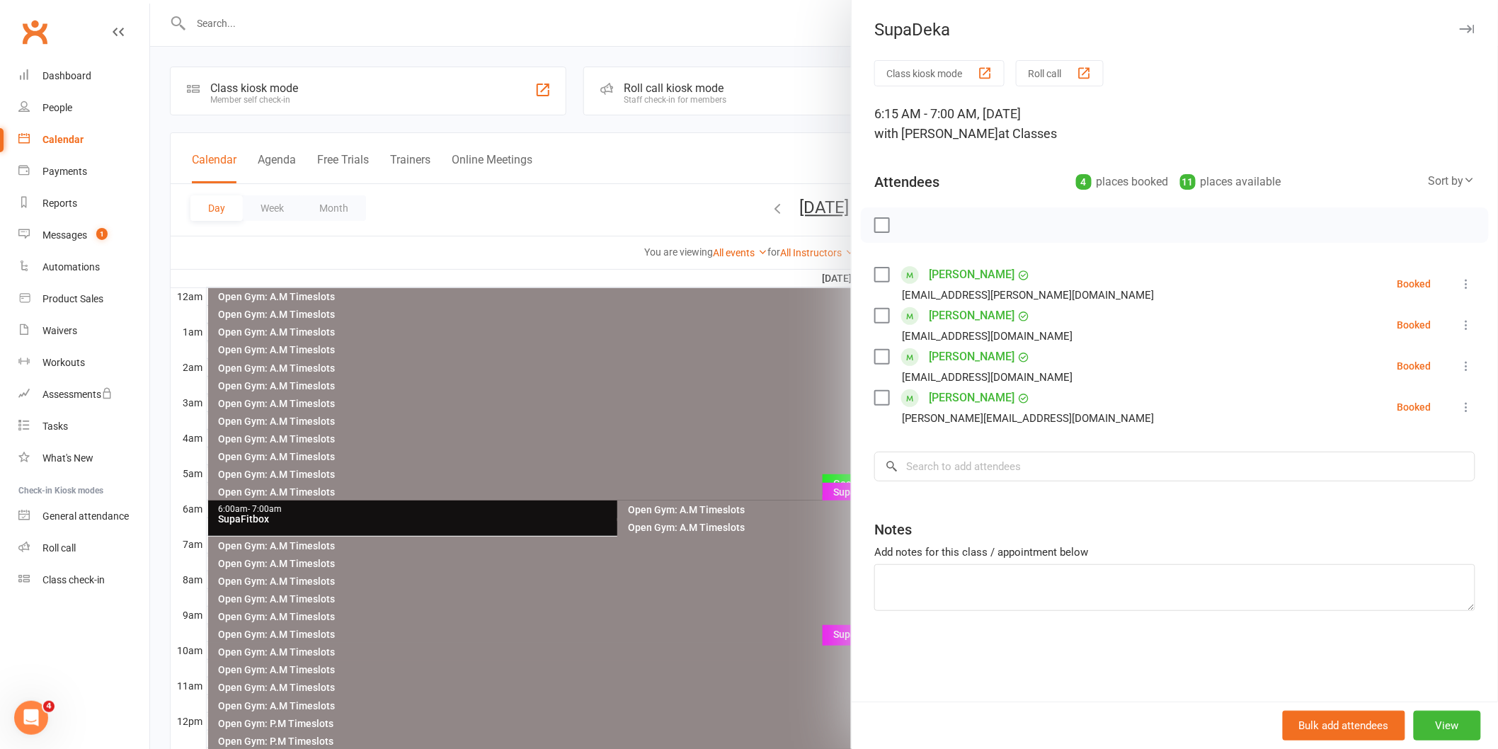
click at [880, 352] on label at bounding box center [881, 357] width 14 height 14
drag, startPoint x: 1002, startPoint y: 226, endPoint x: 822, endPoint y: 80, distance: 231.9
click at [1002, 226] on icon "button" at bounding box center [1002, 225] width 16 height 16
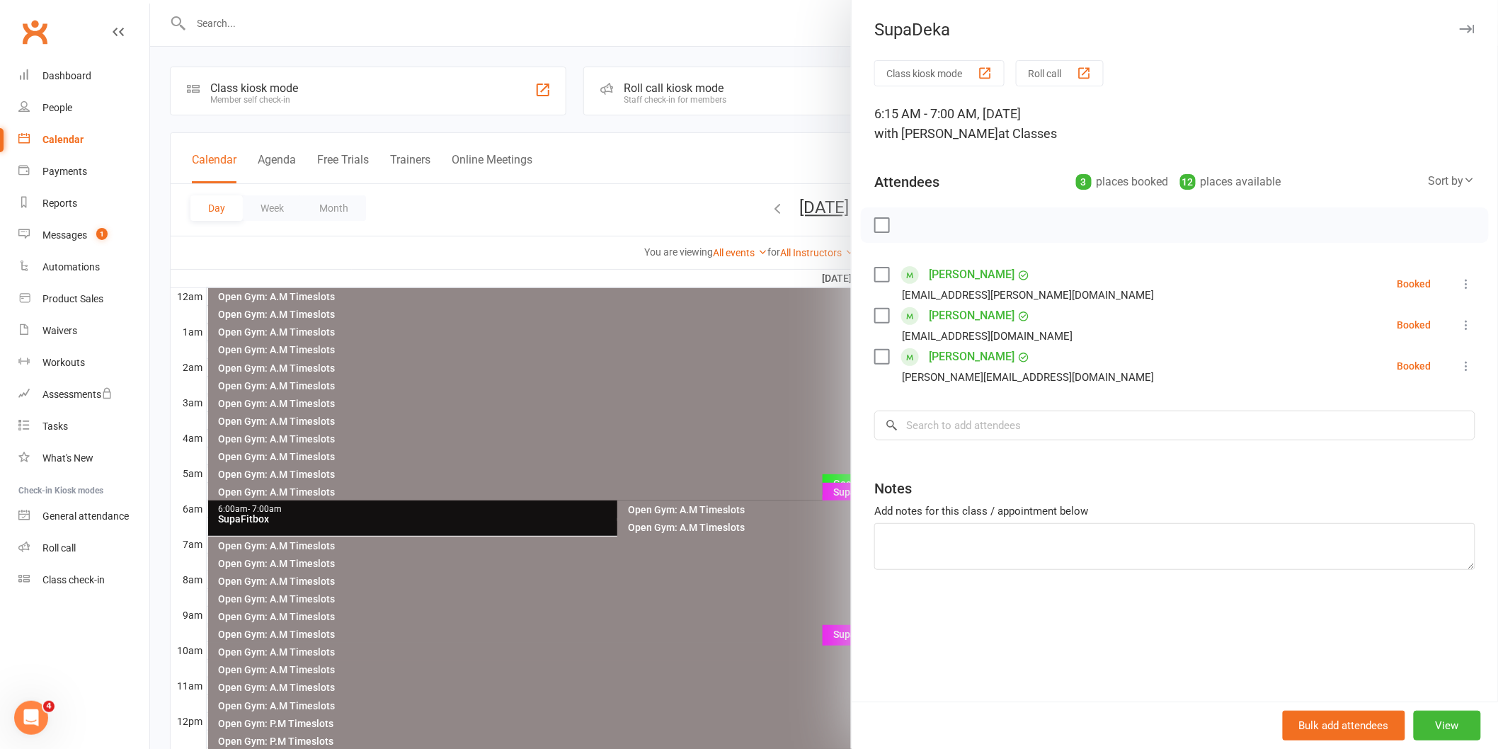
click at [878, 222] on label at bounding box center [881, 225] width 14 height 14
click at [910, 225] on icon "button" at bounding box center [913, 225] width 16 height 16
click at [627, 374] on div at bounding box center [824, 374] width 1348 height 749
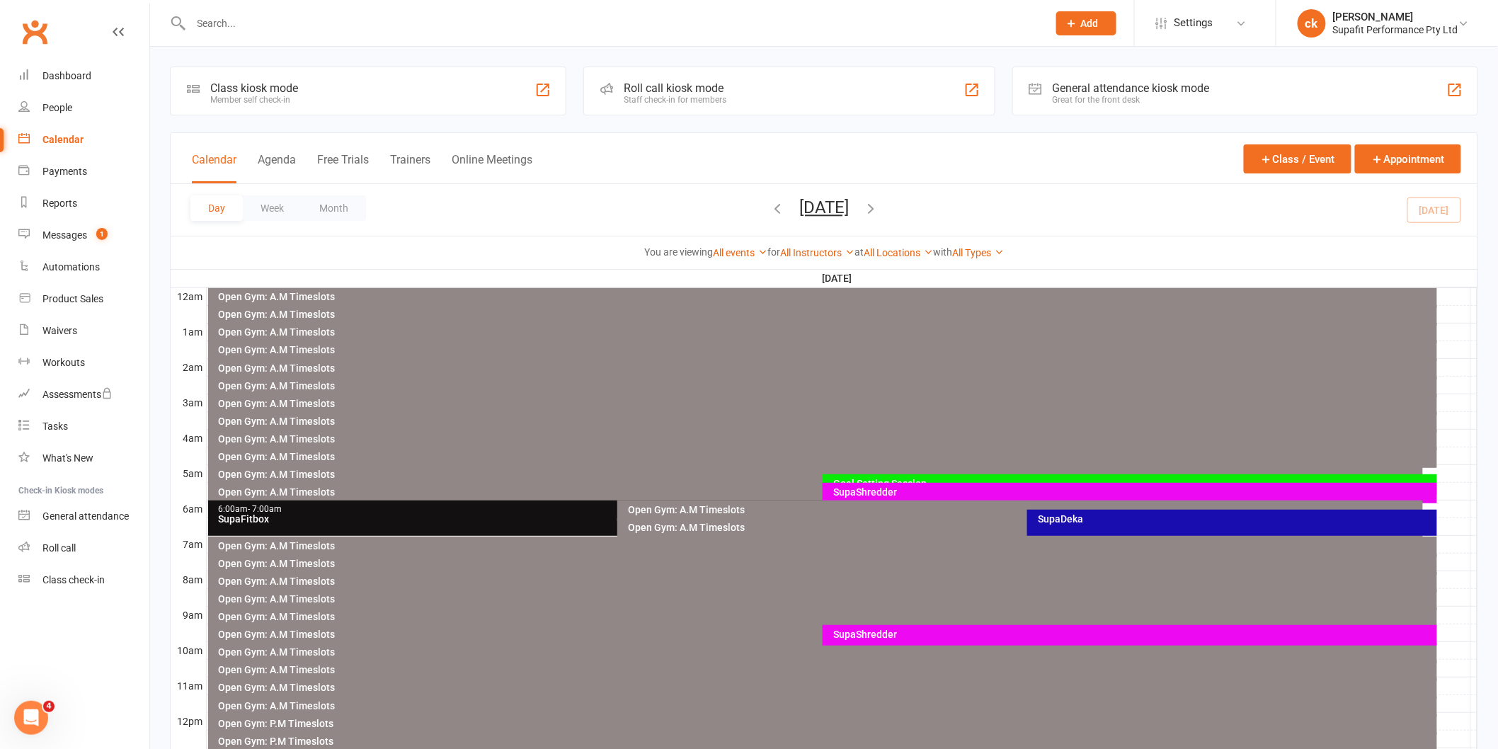
click at [440, 515] on div "SupaFitbox" at bounding box center [614, 519] width 793 height 10
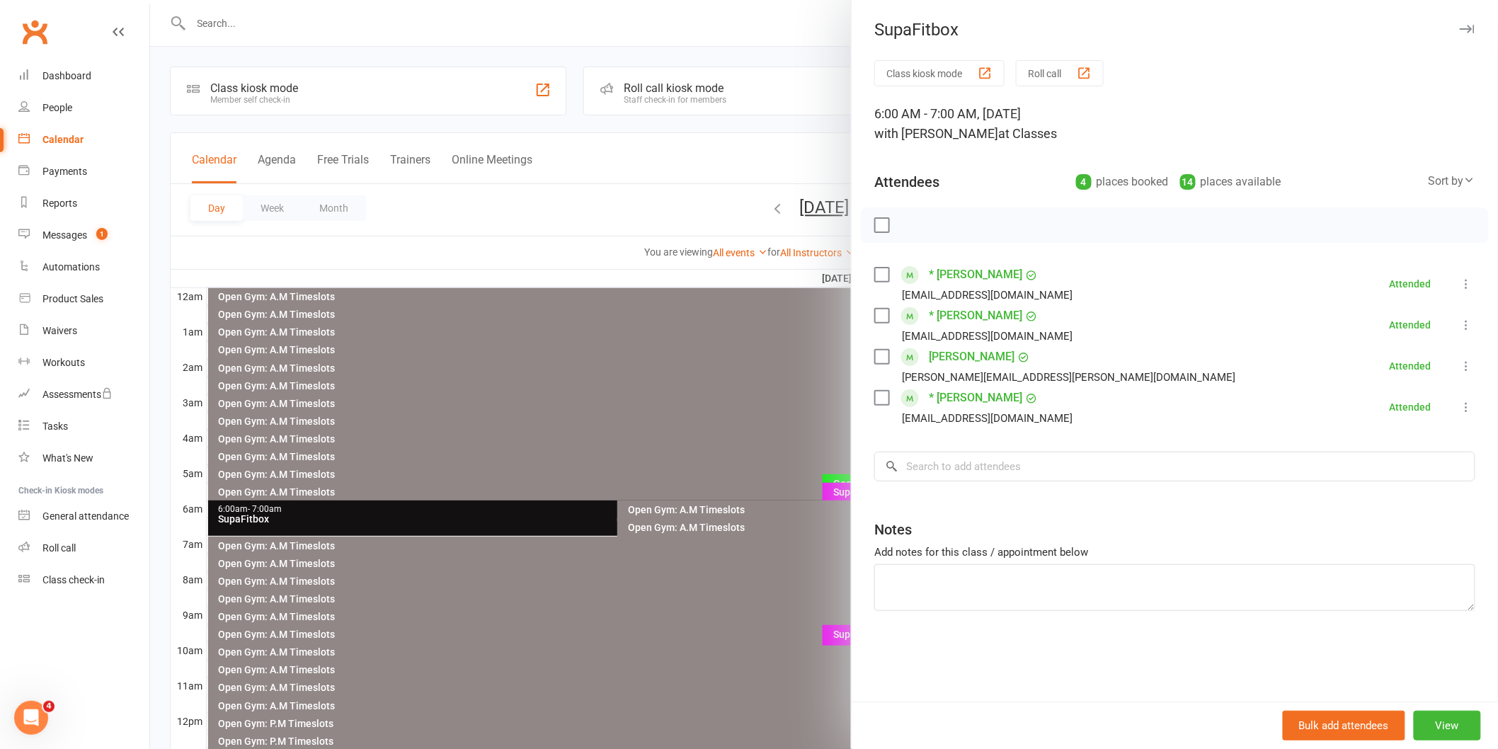
click at [684, 420] on div at bounding box center [824, 374] width 1348 height 749
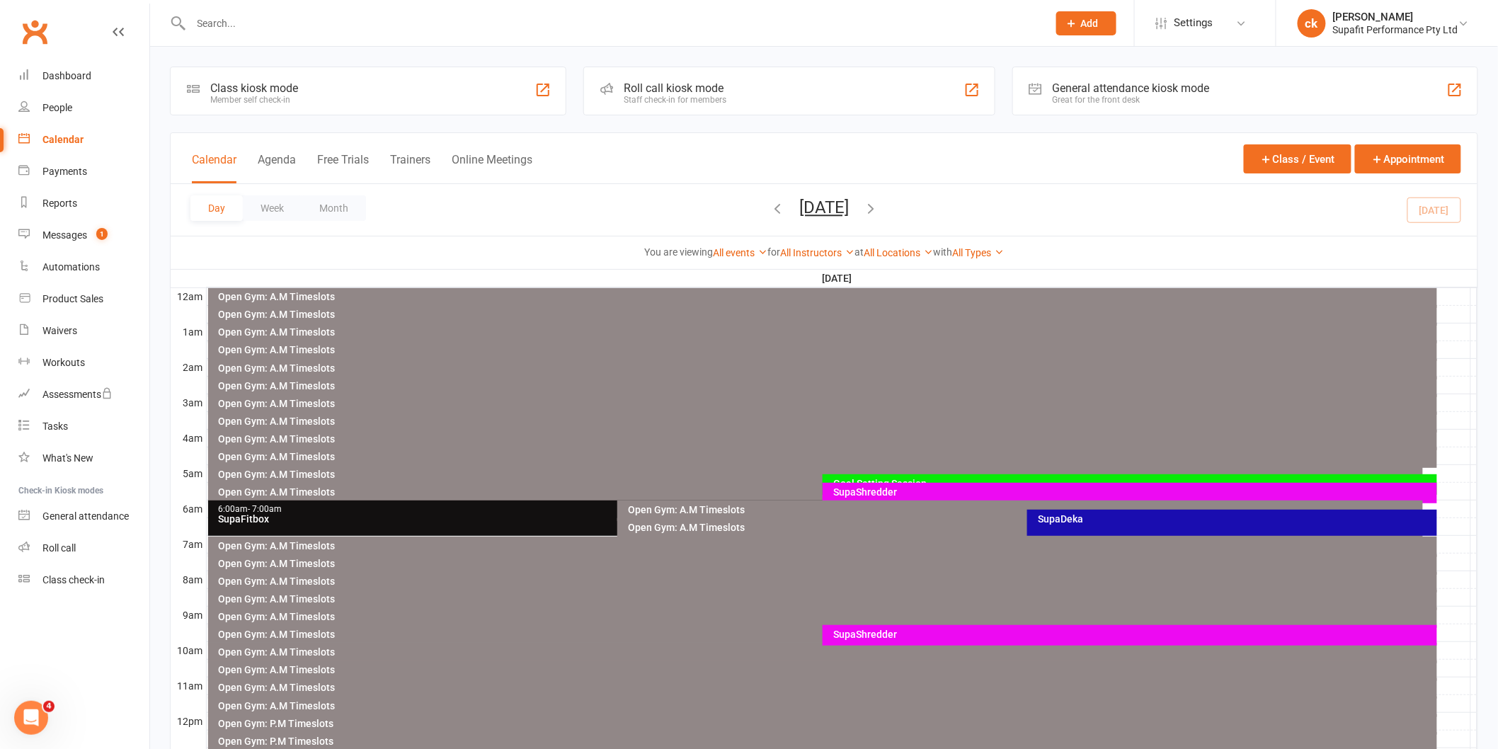
click at [871, 626] on div "SupaShredder" at bounding box center [1129, 635] width 614 height 21
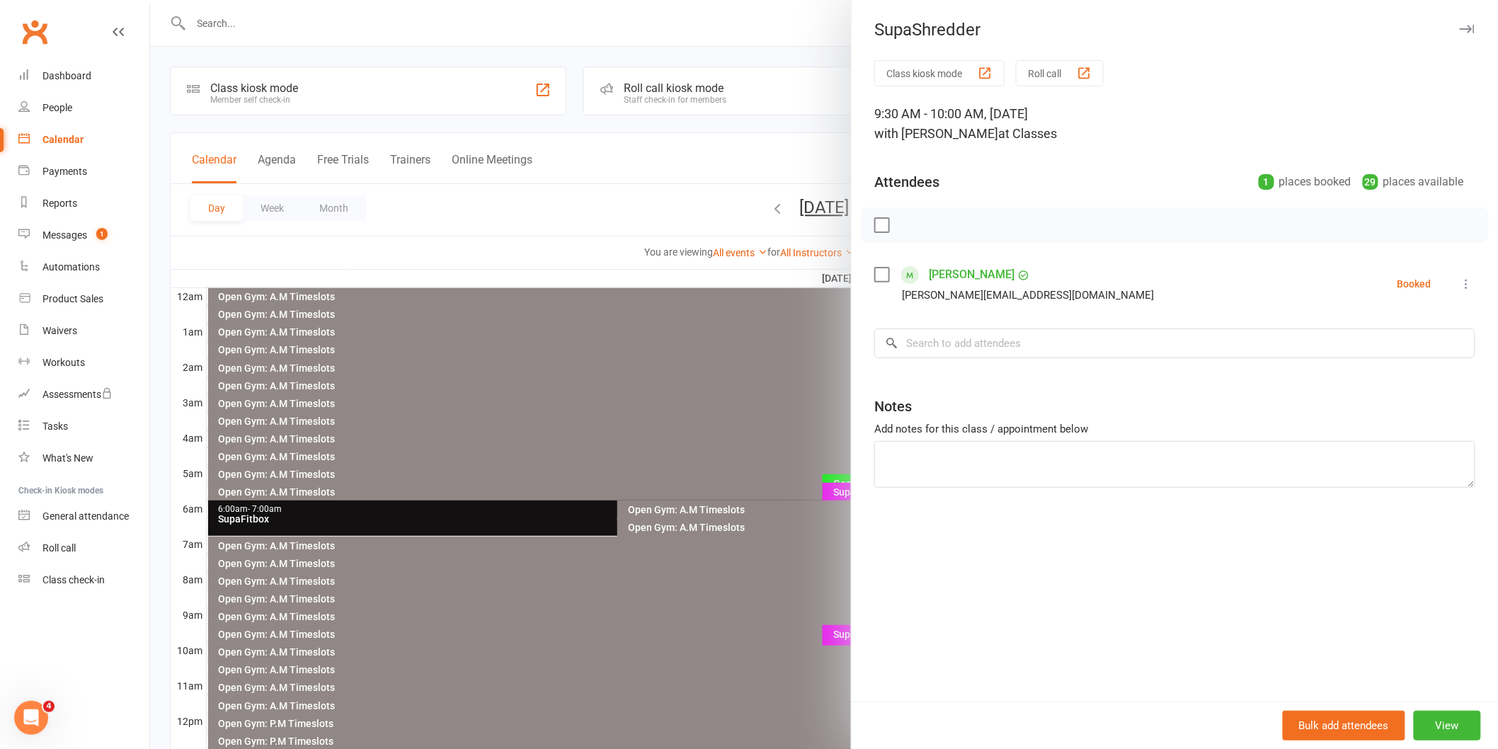
click at [692, 604] on div at bounding box center [824, 374] width 1348 height 749
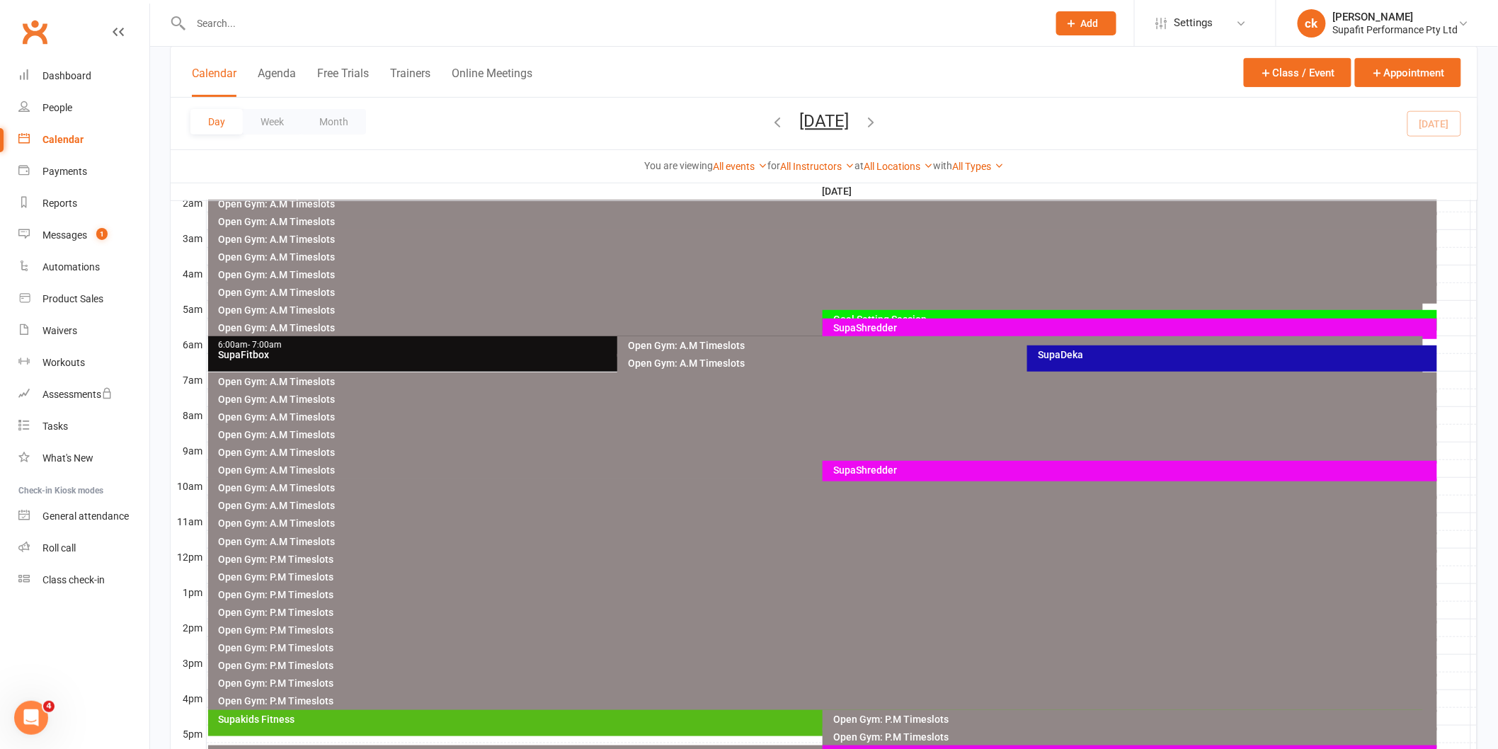
scroll to position [393, 0]
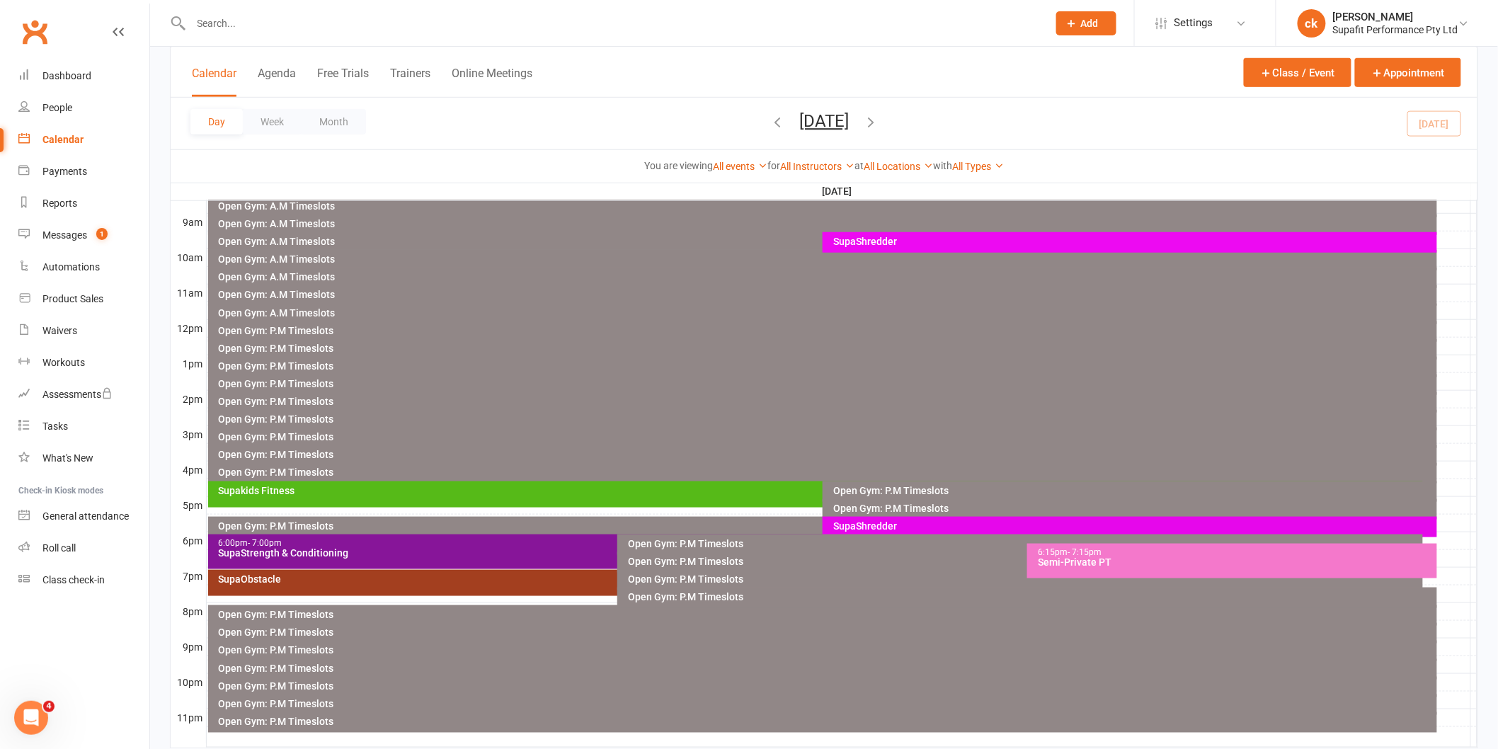
click at [861, 526] on div "SupaShredder" at bounding box center [1133, 526] width 602 height 10
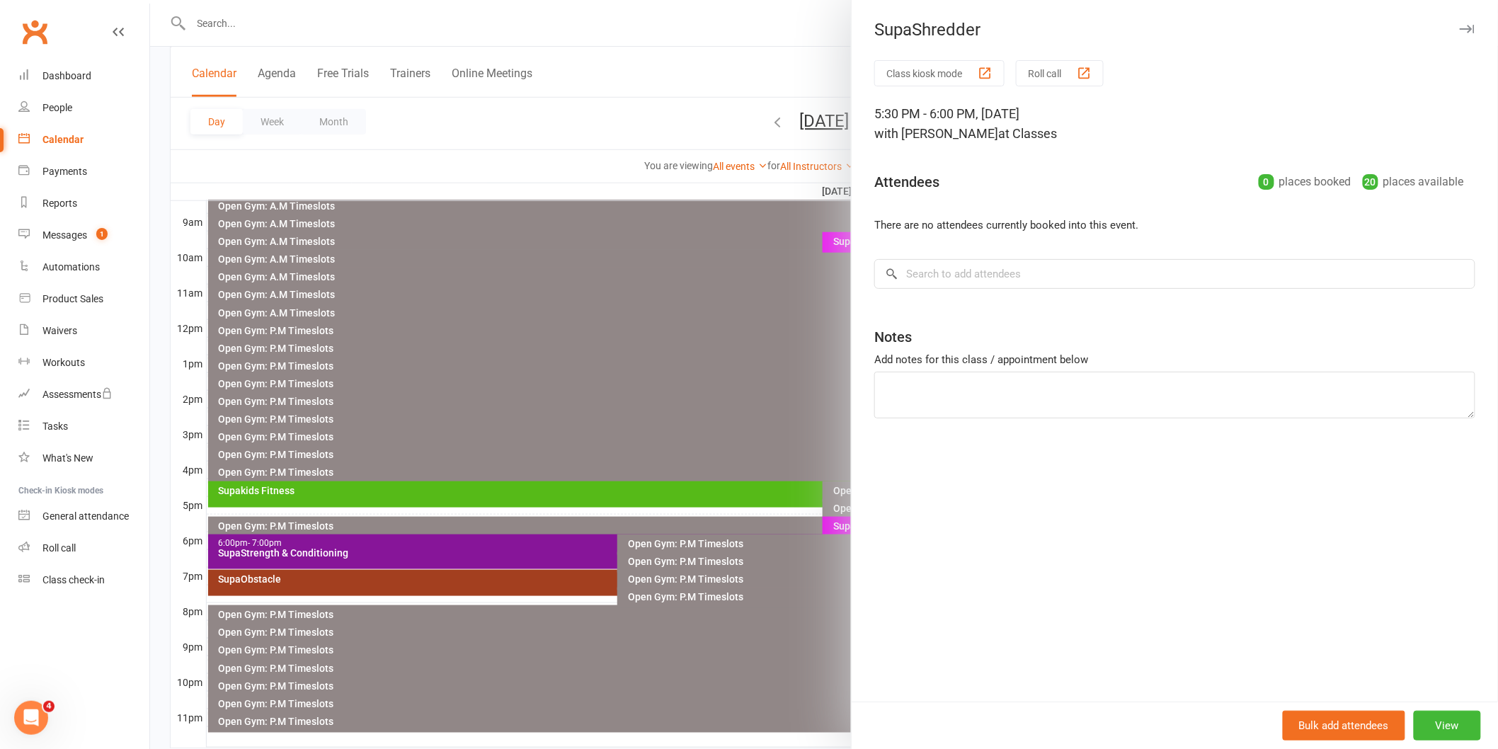
click at [642, 345] on div at bounding box center [824, 374] width 1348 height 749
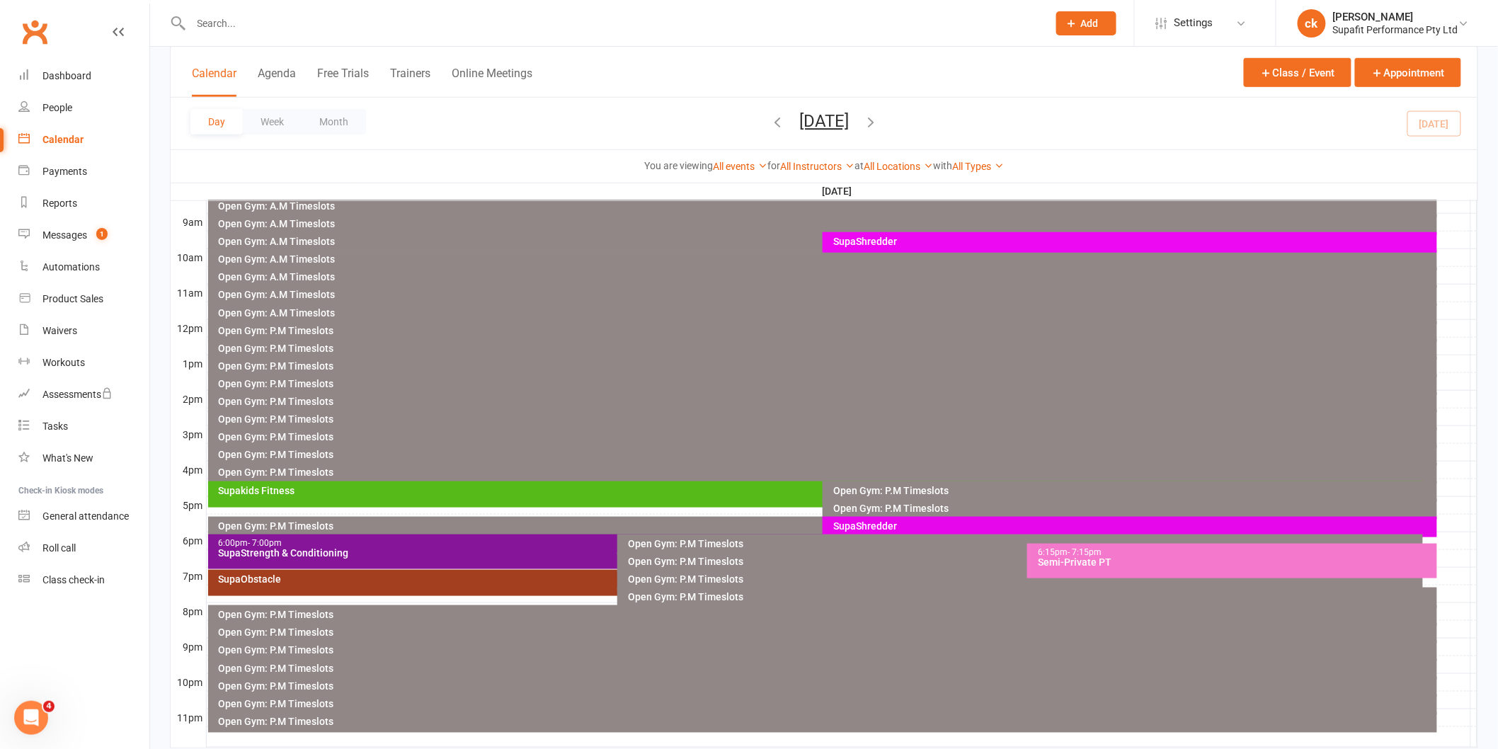
click at [395, 562] on div "6:00pm - 7:00pm SupaStrength & Conditioning" at bounding box center [610, 551] width 805 height 35
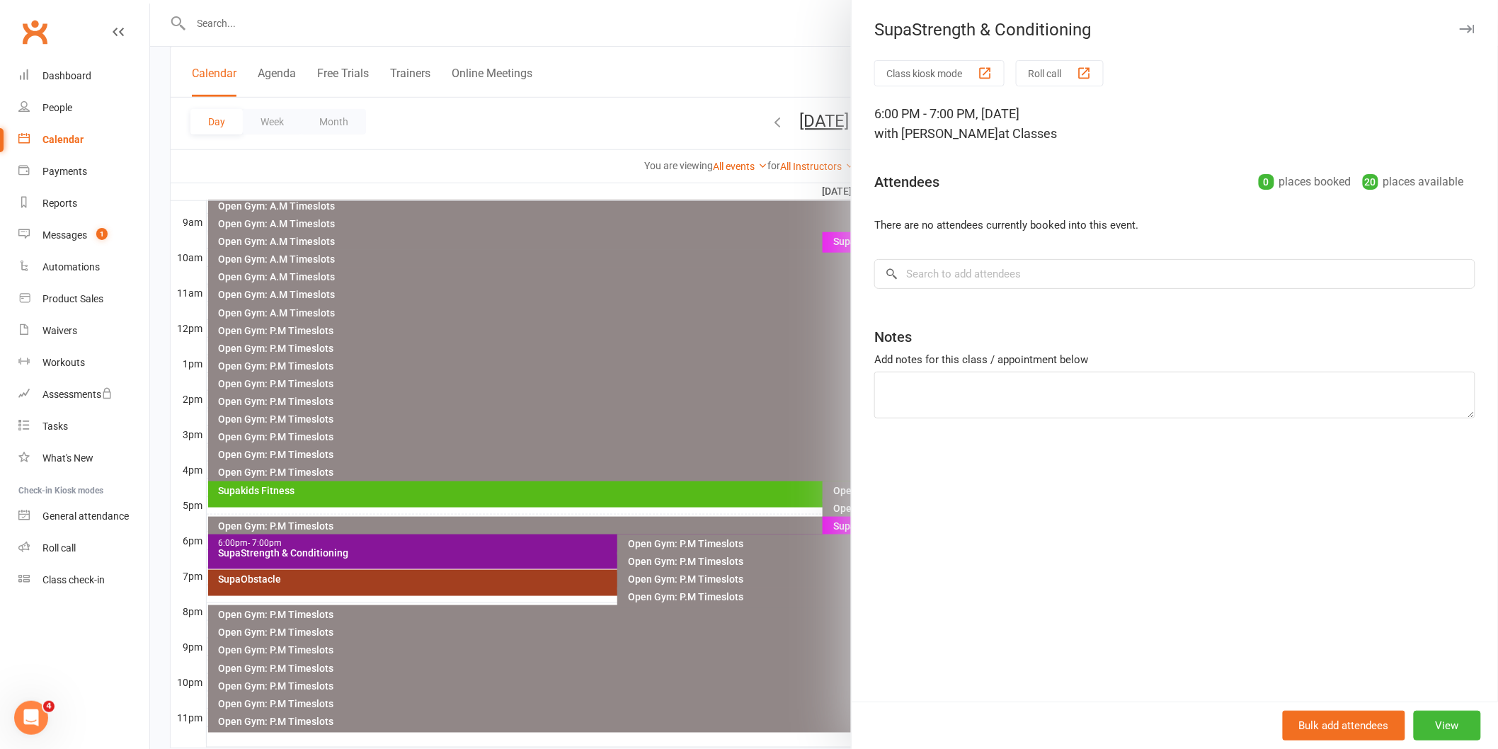
click at [557, 382] on div at bounding box center [824, 374] width 1348 height 749
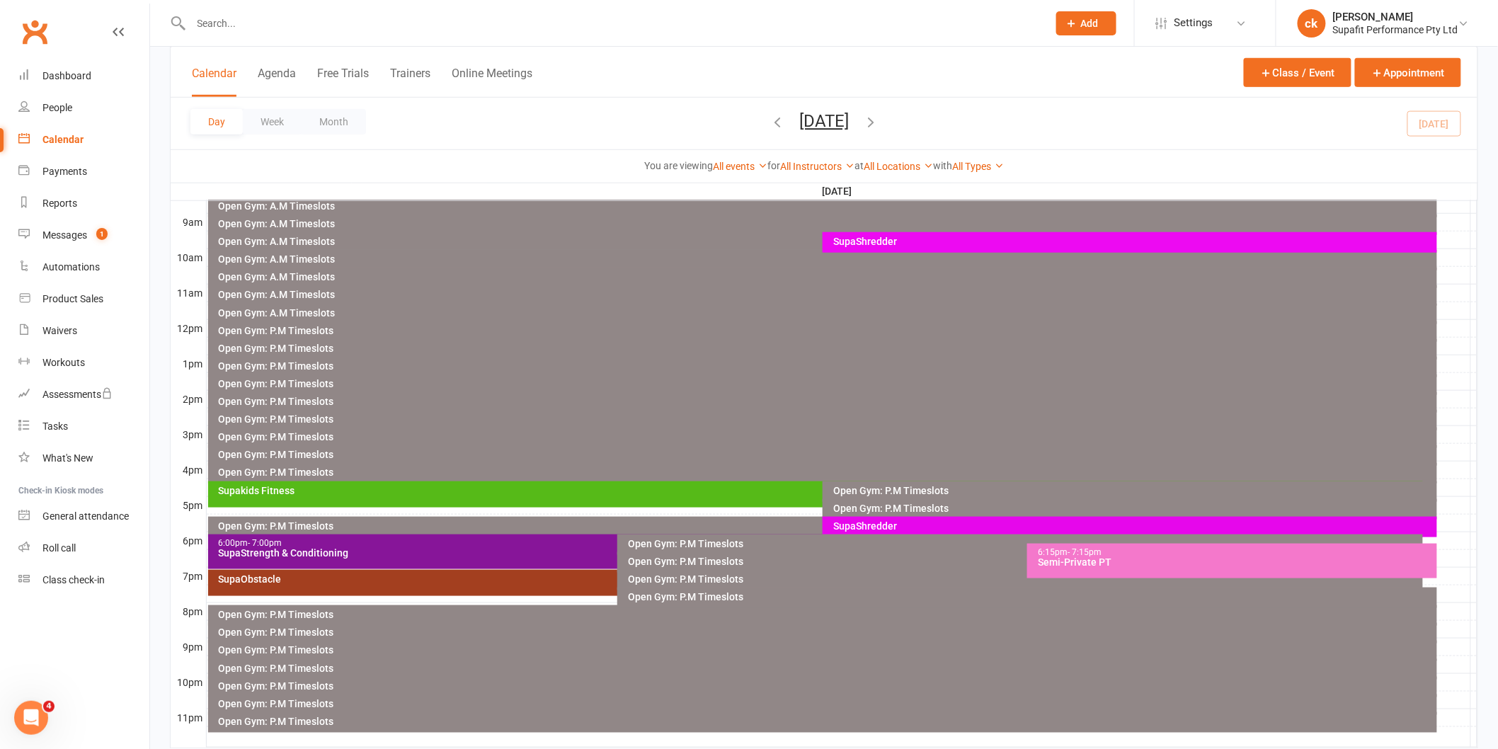
click at [769, 124] on icon "button" at bounding box center [777, 122] width 16 height 16
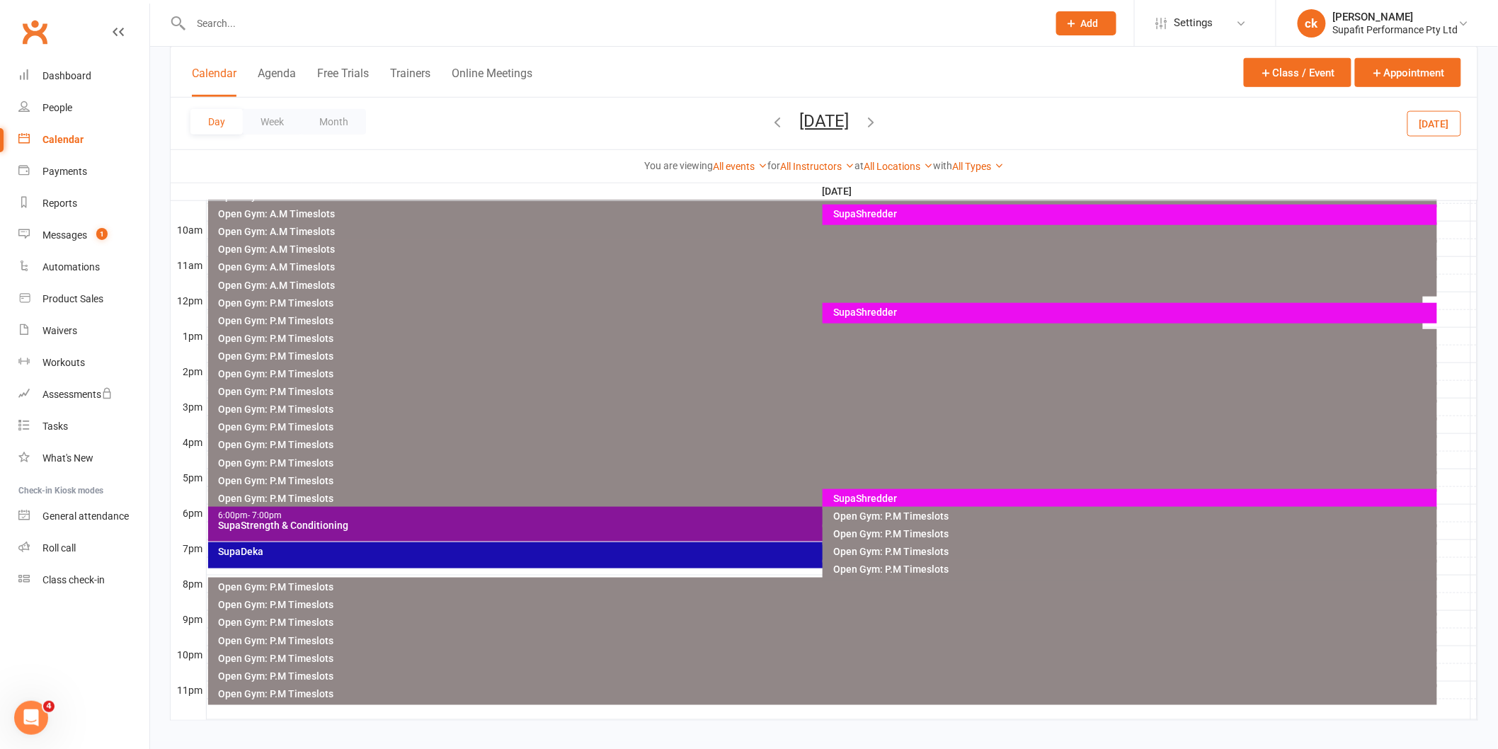
scroll to position [432, 0]
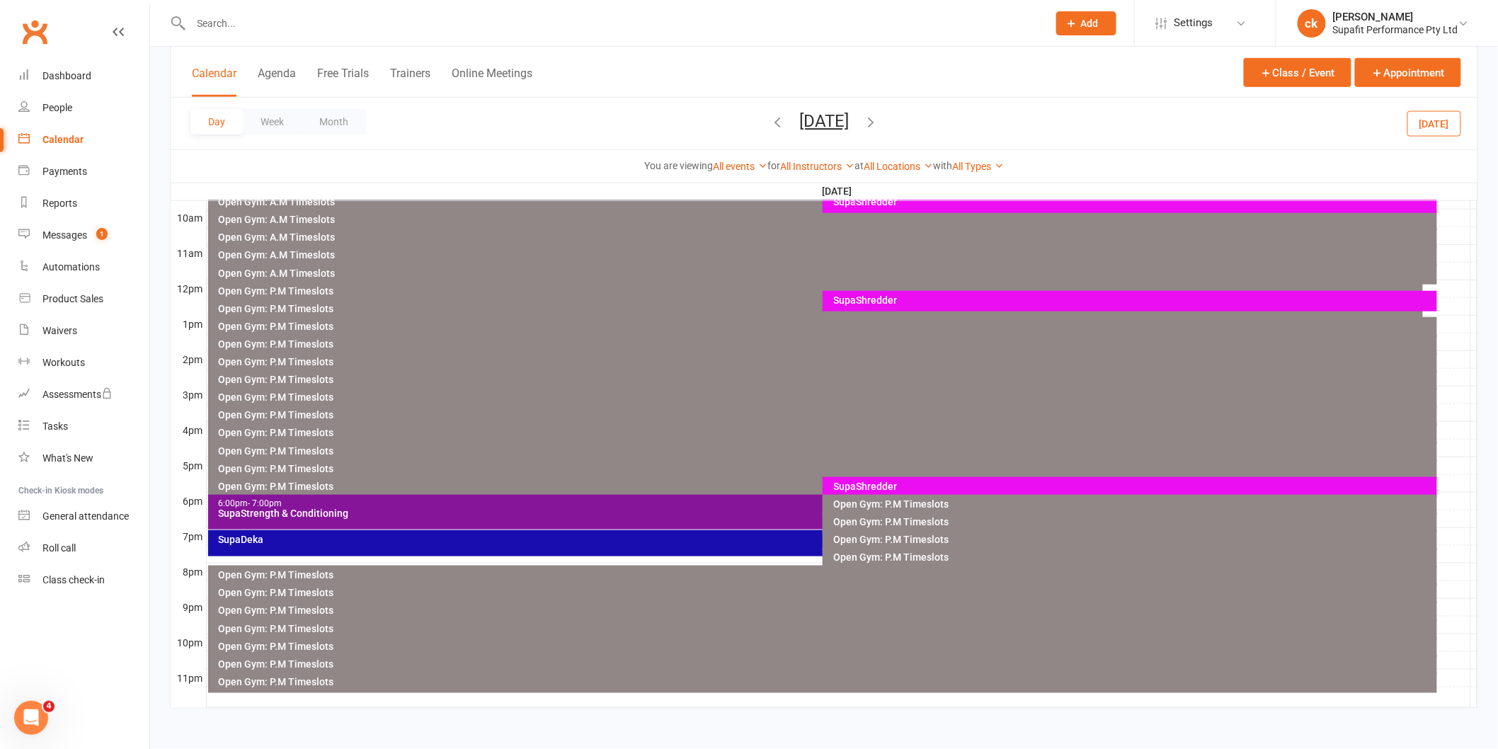
click at [673, 546] on div "SupaDeka" at bounding box center [815, 543] width 1215 height 26
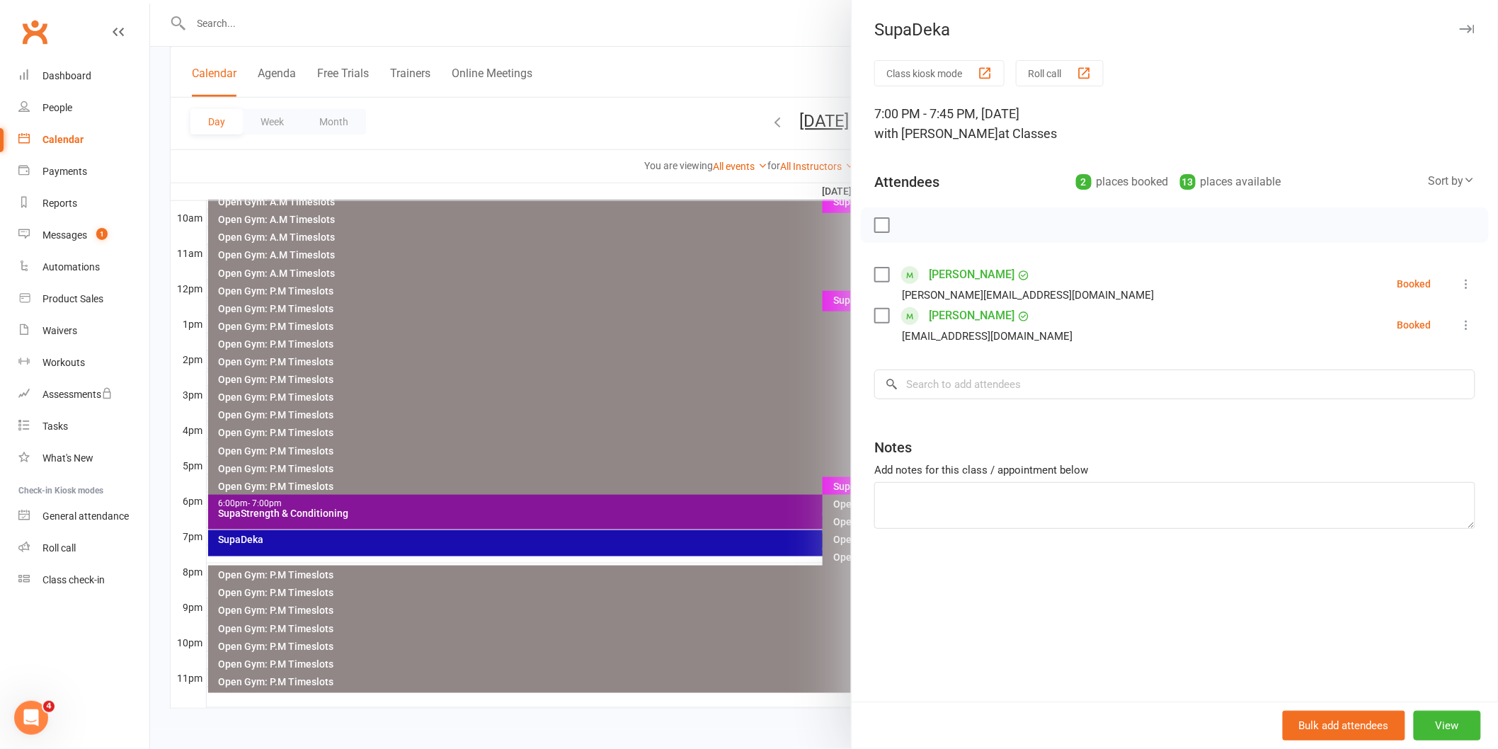
click at [880, 226] on label at bounding box center [881, 225] width 14 height 14
click at [916, 229] on button "button" at bounding box center [913, 225] width 24 height 24
click at [722, 501] on div at bounding box center [824, 374] width 1348 height 749
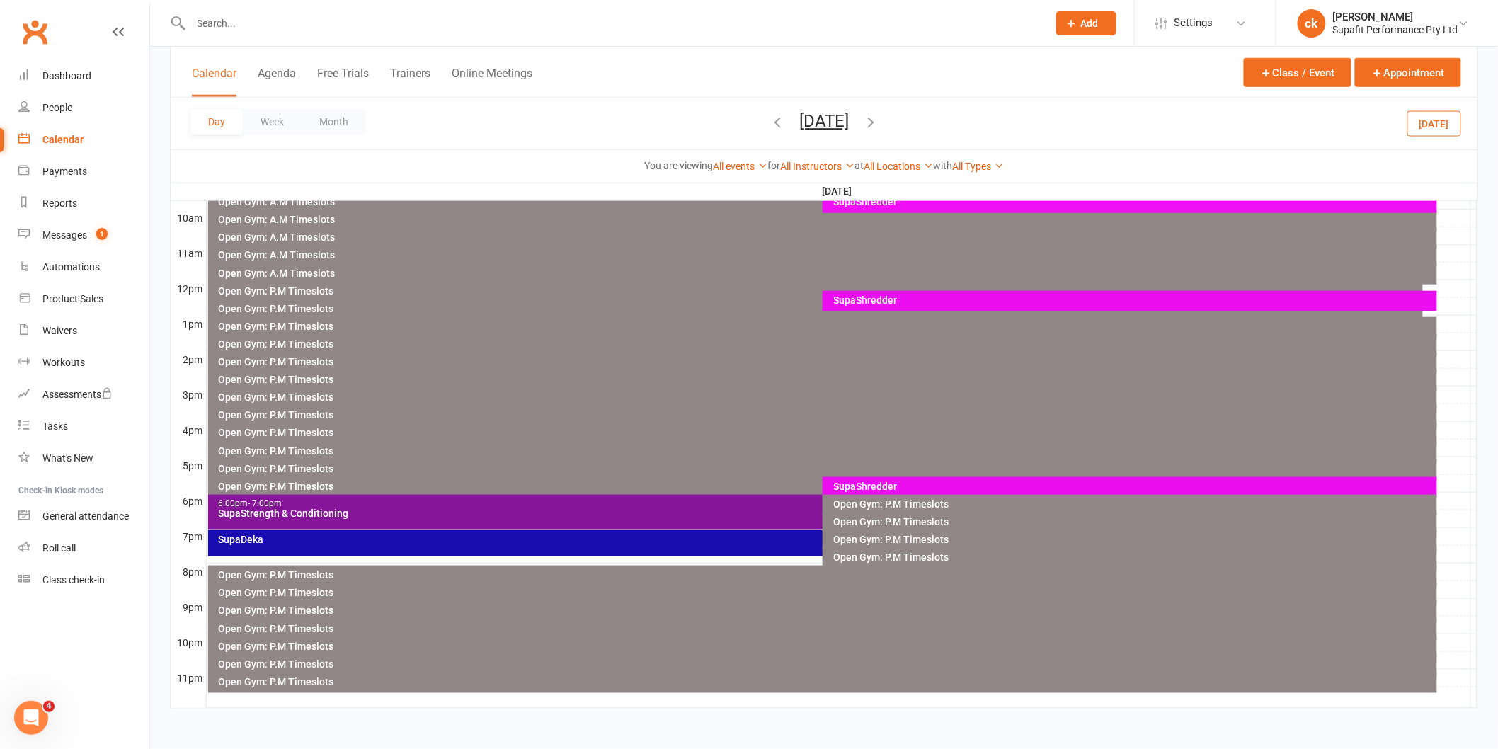
click at [724, 514] on div "SupaStrength & Conditioning" at bounding box center [819, 513] width 1203 height 10
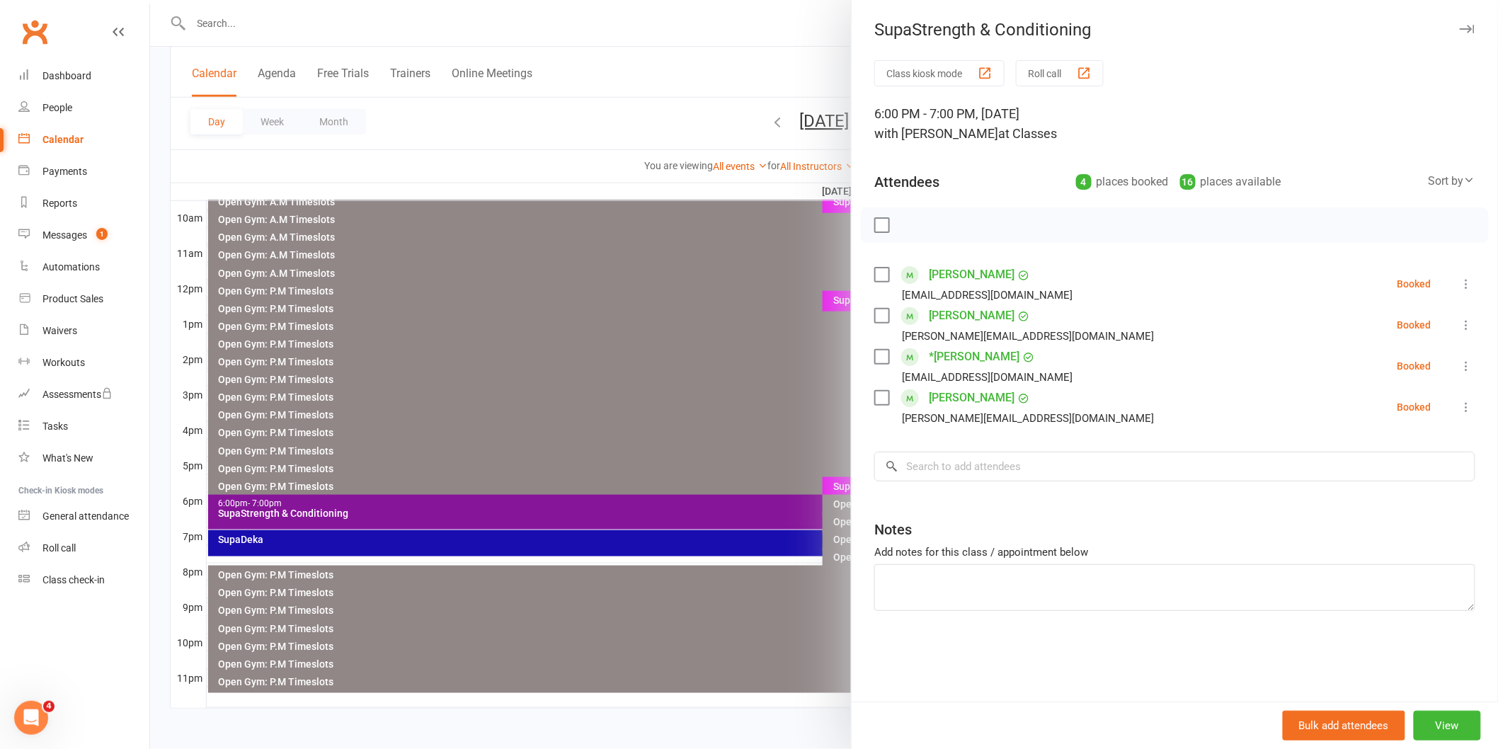
click at [876, 222] on label at bounding box center [881, 225] width 14 height 14
click at [906, 220] on icon "button" at bounding box center [913, 225] width 16 height 16
click at [645, 406] on div at bounding box center [824, 374] width 1348 height 749
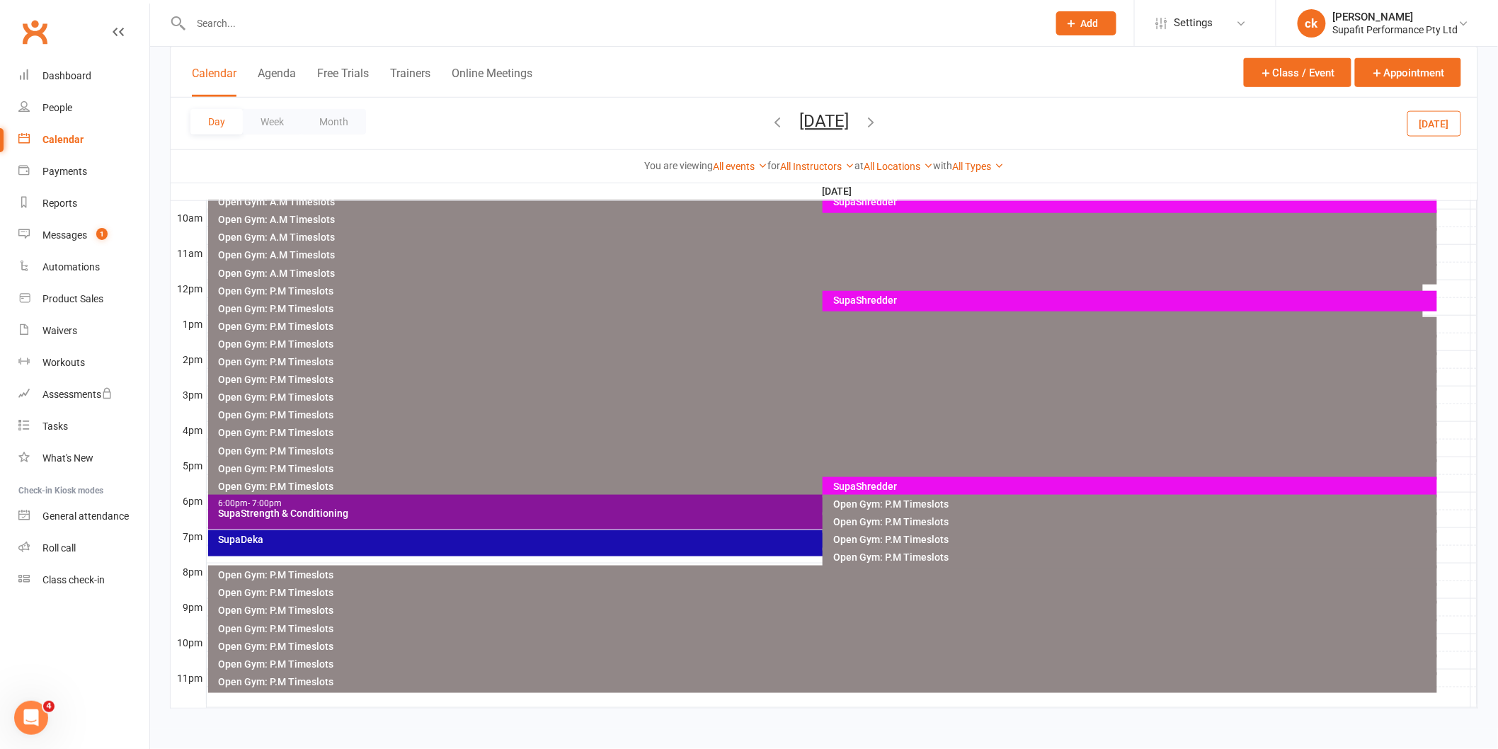
click at [909, 487] on div "SupaShredder" at bounding box center [1133, 486] width 602 height 10
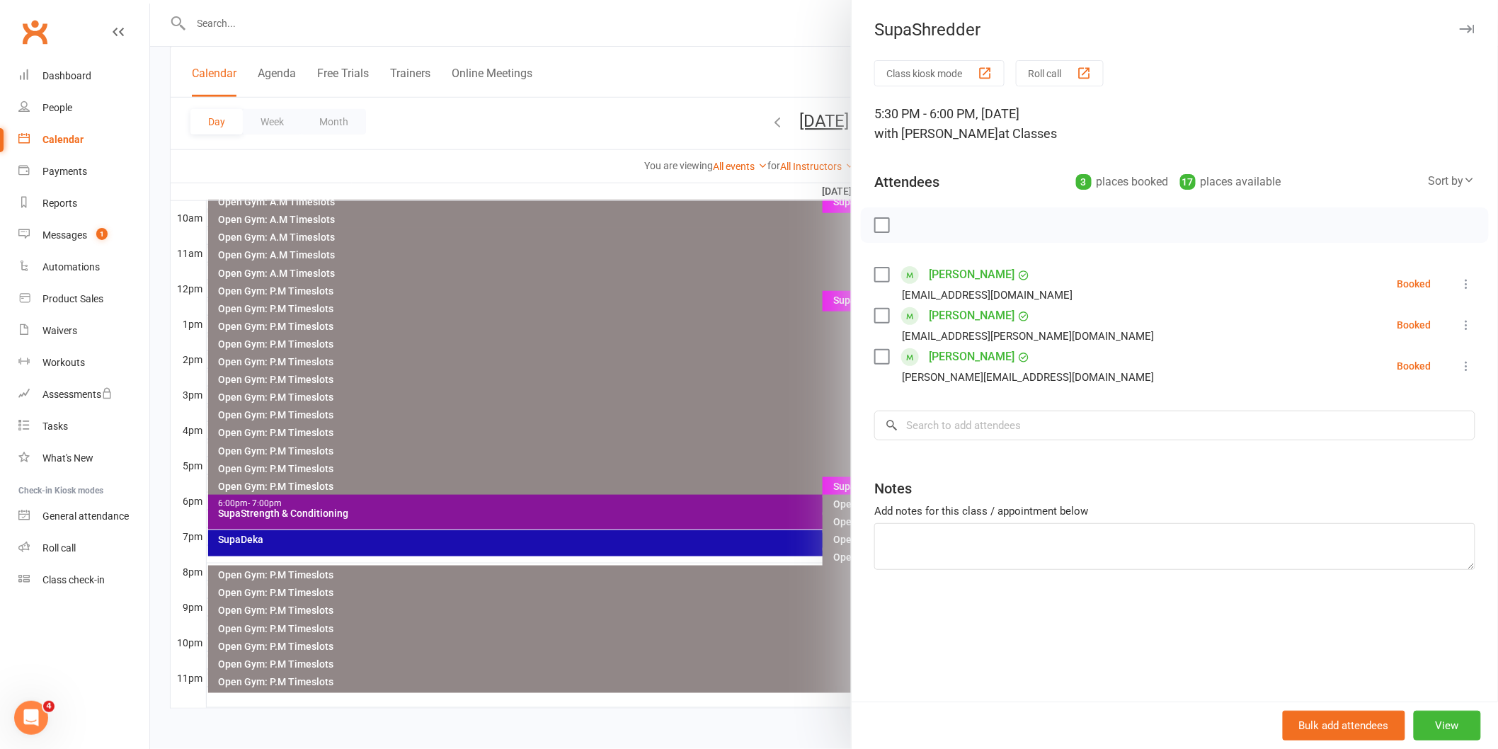
click at [874, 225] on label at bounding box center [881, 225] width 14 height 14
click at [905, 227] on icon "button" at bounding box center [913, 225] width 16 height 16
click at [630, 357] on div at bounding box center [824, 374] width 1348 height 749
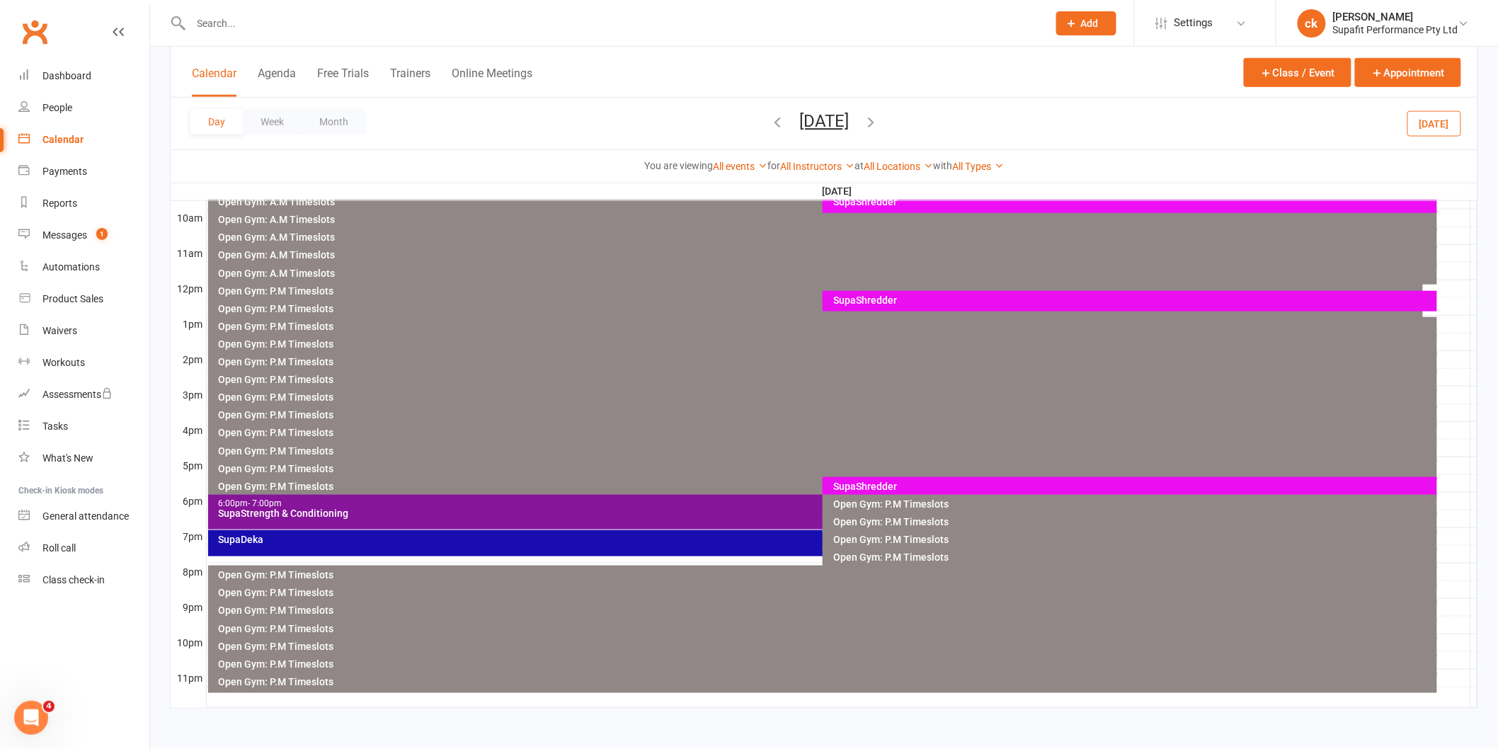
click at [878, 125] on icon "button" at bounding box center [871, 122] width 16 height 16
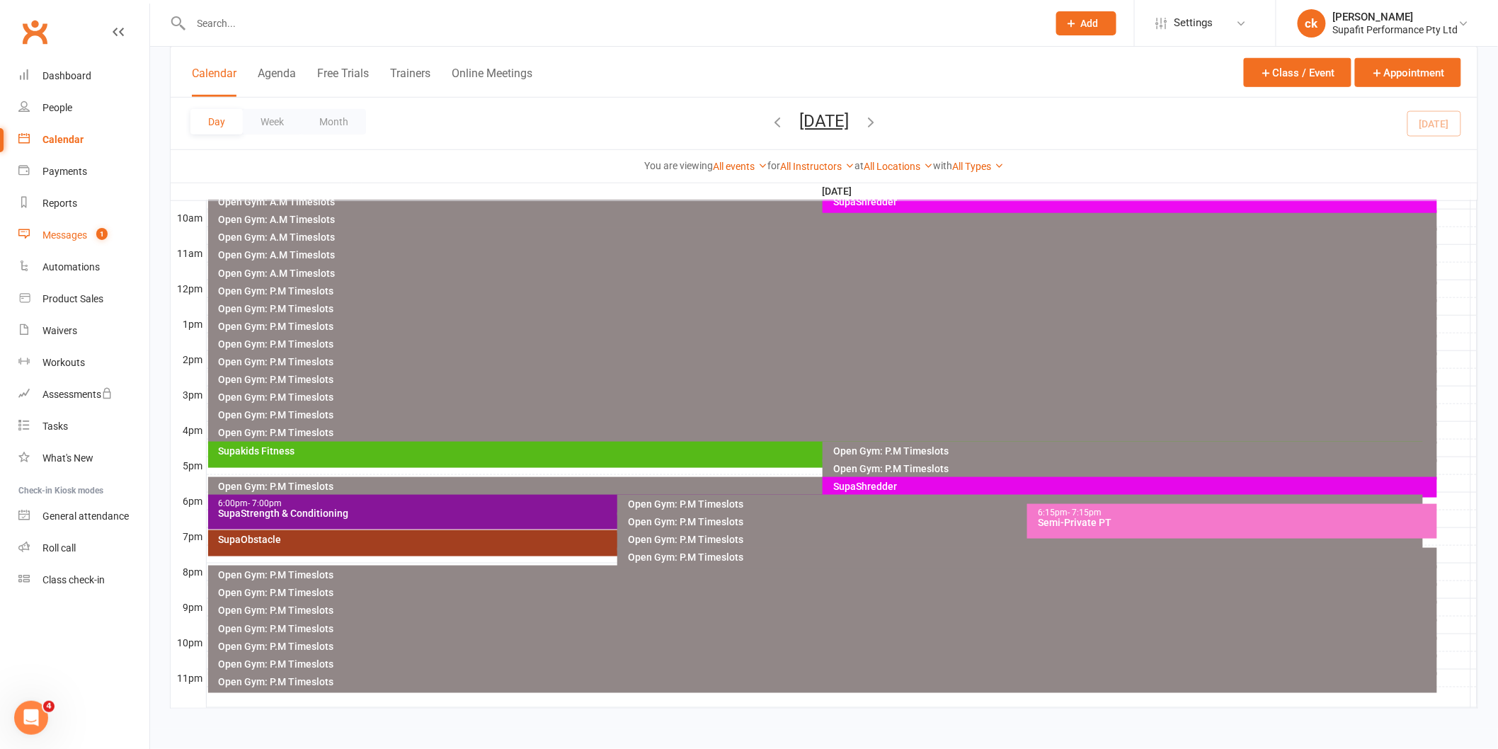
click at [54, 235] on div "Messages" at bounding box center [64, 234] width 45 height 11
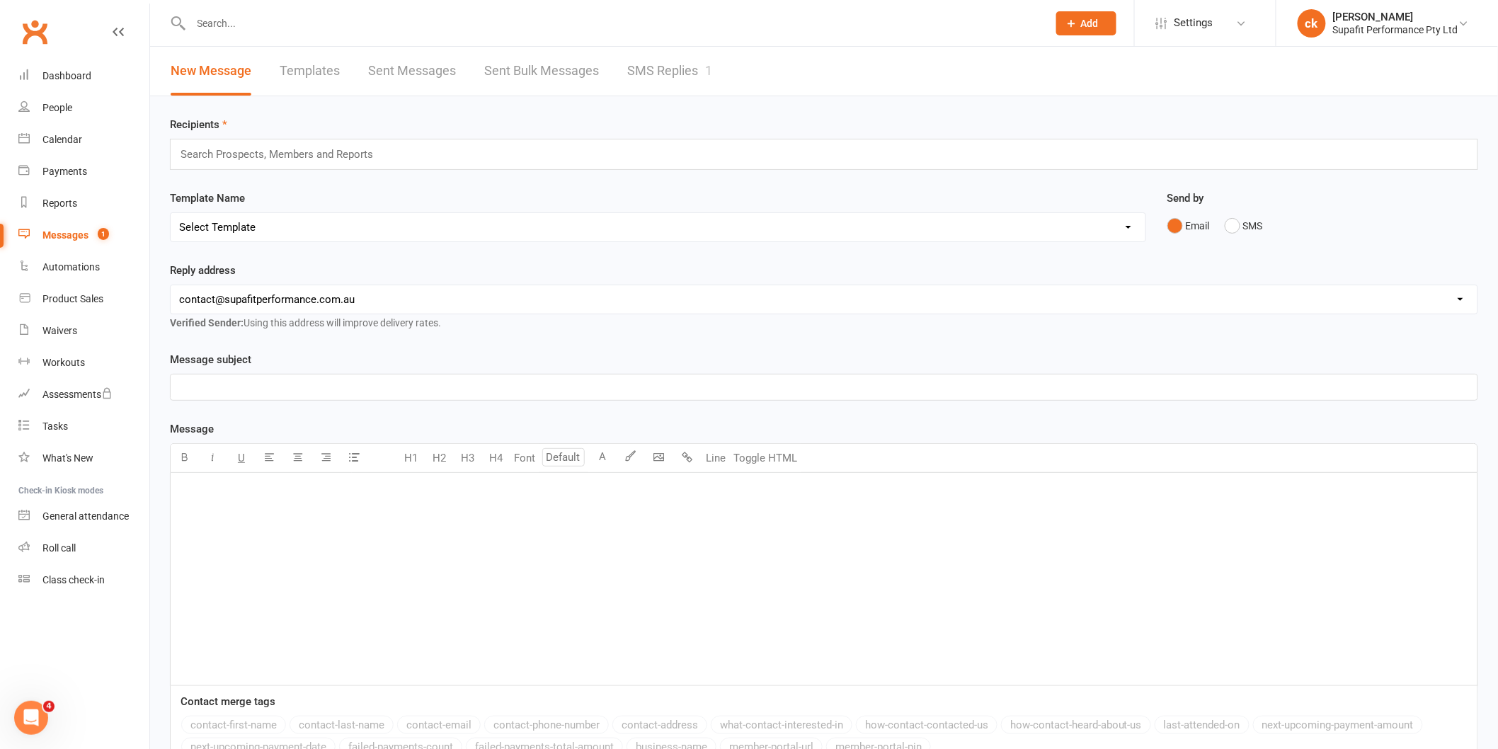
click at [682, 73] on link "SMS Replies 1" at bounding box center [669, 71] width 85 height 49
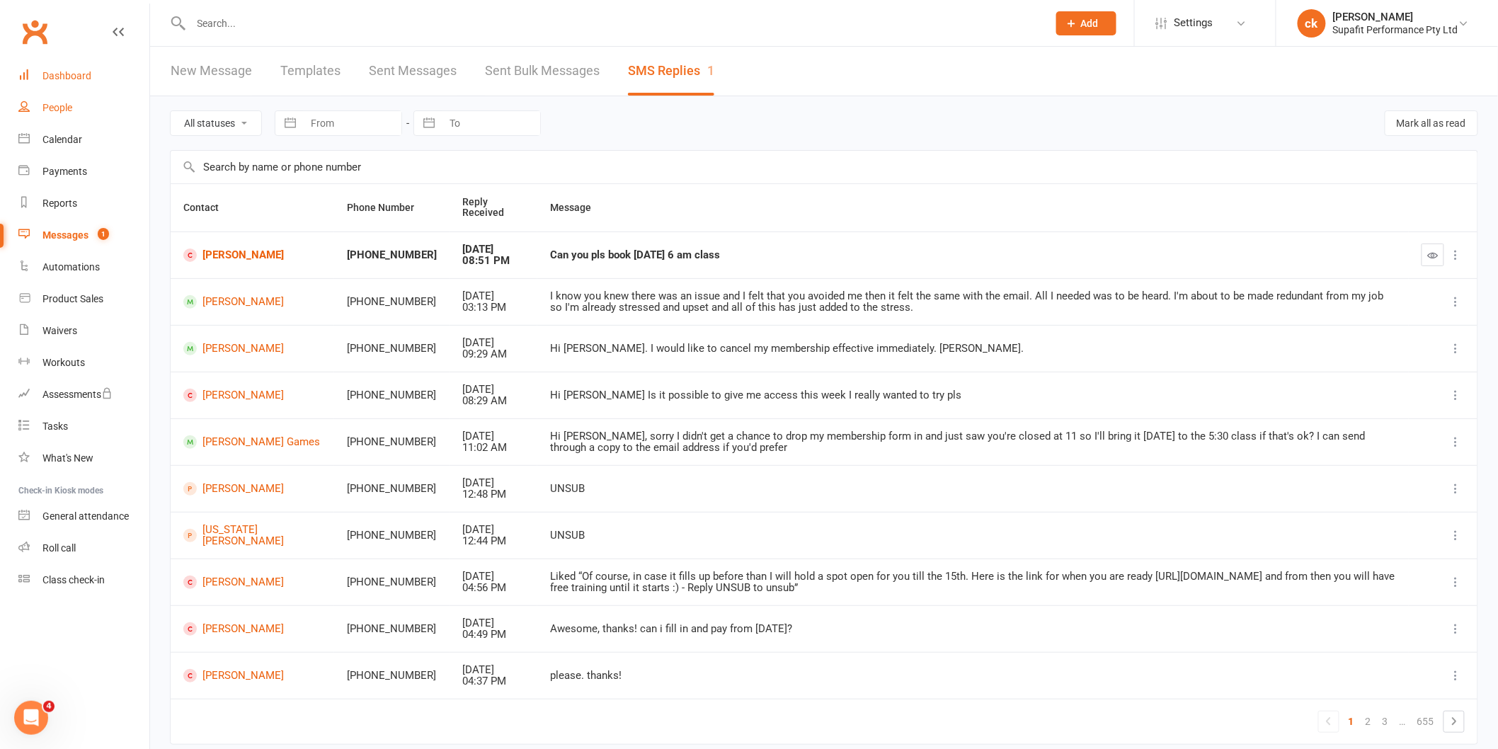
click at [85, 86] on link "Dashboard" at bounding box center [83, 76] width 131 height 32
